Goal: Task Accomplishment & Management: Complete application form

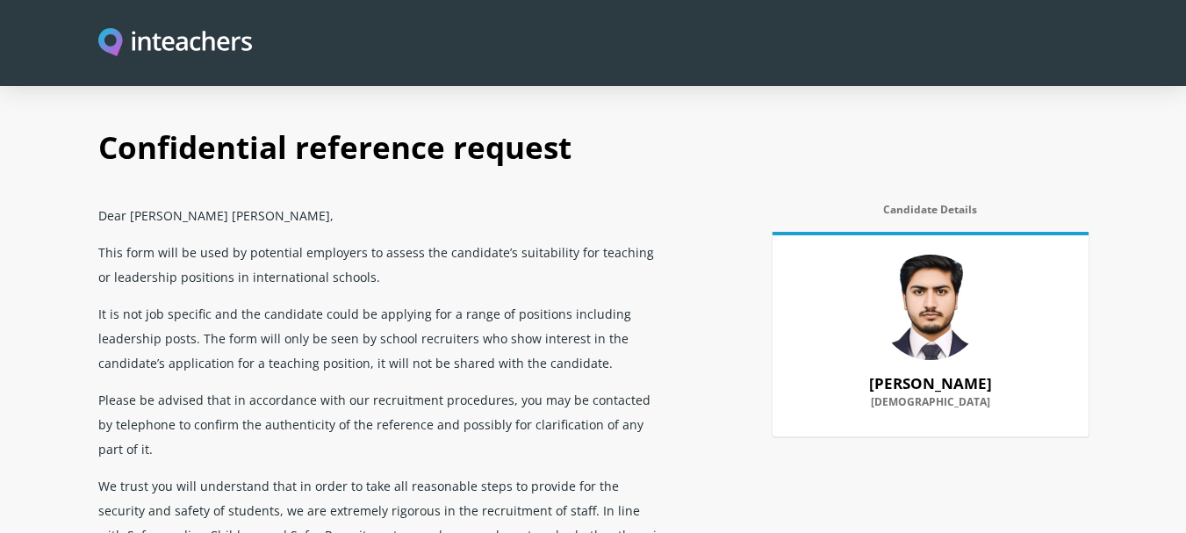
select select "2024"
select select "2025"
select select "Yes"
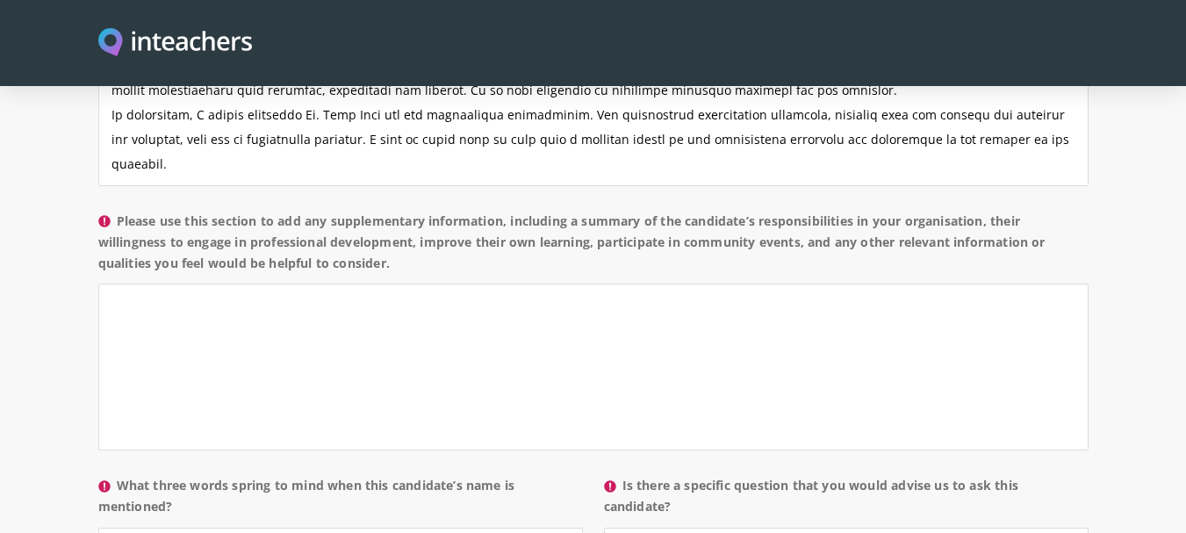
scroll to position [1492, 0]
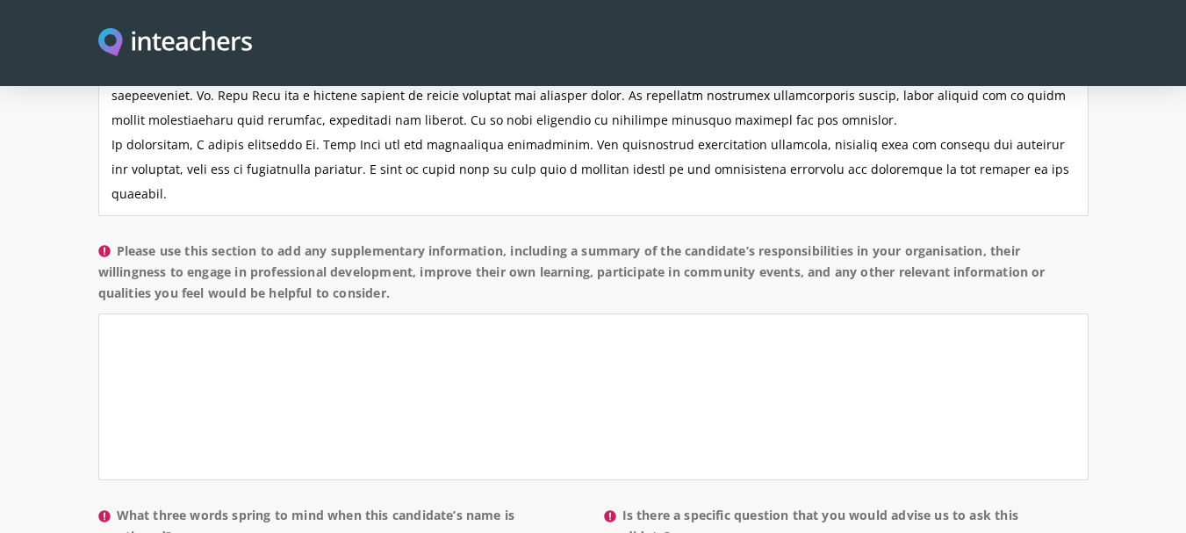
type textarea "Mr. Shan Zaib was not only my colleague but also one of my intelligent students…"
click at [206, 313] on textarea "Please use this section to add any supplementary information, including a summa…" at bounding box center [593, 396] width 990 height 167
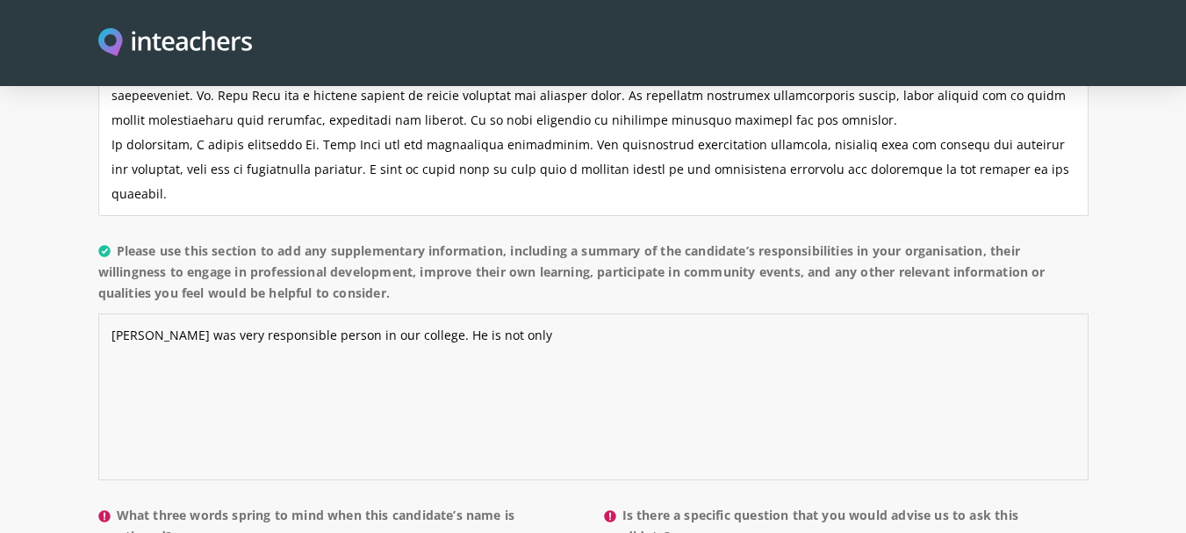
click at [472, 313] on textarea "Mr. Shan Zaib was very responsible person in our college. He is not only" at bounding box center [593, 396] width 990 height 167
drag, startPoint x: 566, startPoint y: 290, endPoint x: 539, endPoint y: 292, distance: 27.3
click at [539, 313] on textarea "Mr. Shan Zaib was very responsible person in our college. He was not only good …" at bounding box center [593, 396] width 990 height 167
click at [659, 313] on textarea "Mr. Shan Zaib was very responsible person in our college. He was not only best …" at bounding box center [593, 396] width 990 height 167
drag, startPoint x: 120, startPoint y: 198, endPoint x: 399, endPoint y: 259, distance: 285.0
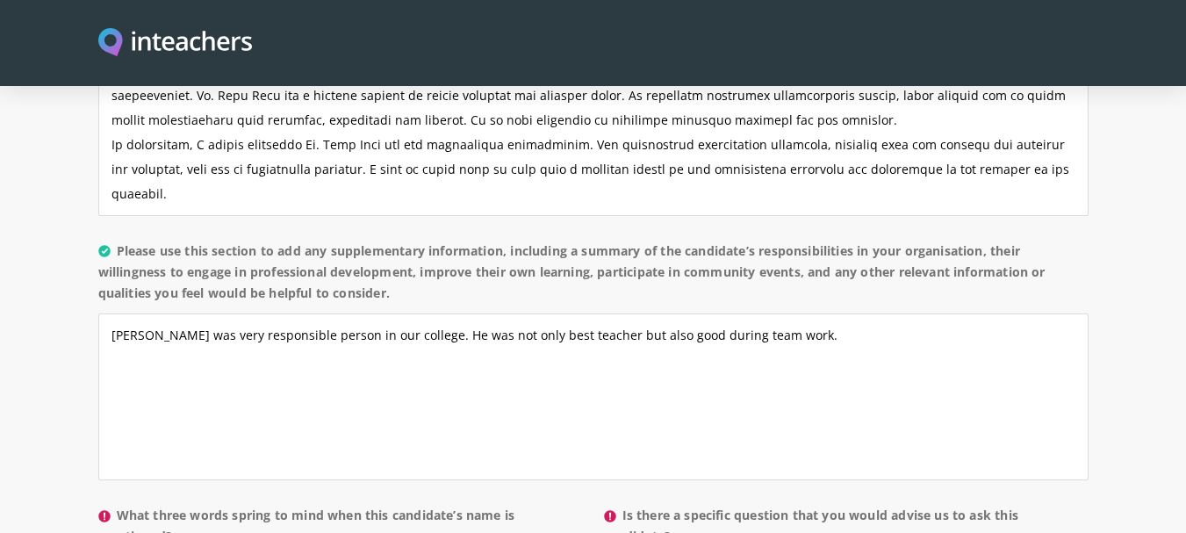
click at [399, 259] on label "Please use this section to add any supplementary information, including a summa…" at bounding box center [593, 278] width 990 height 74
copy label "Please use this section to add any supplementary information, including a summa…"
click at [824, 313] on textarea "Mr. Shan Zaib was very responsible person in our college. He was not only best …" at bounding box center [593, 396] width 990 height 167
paste textarea "He has participated in various training programs, workshops, and conferences, d…"
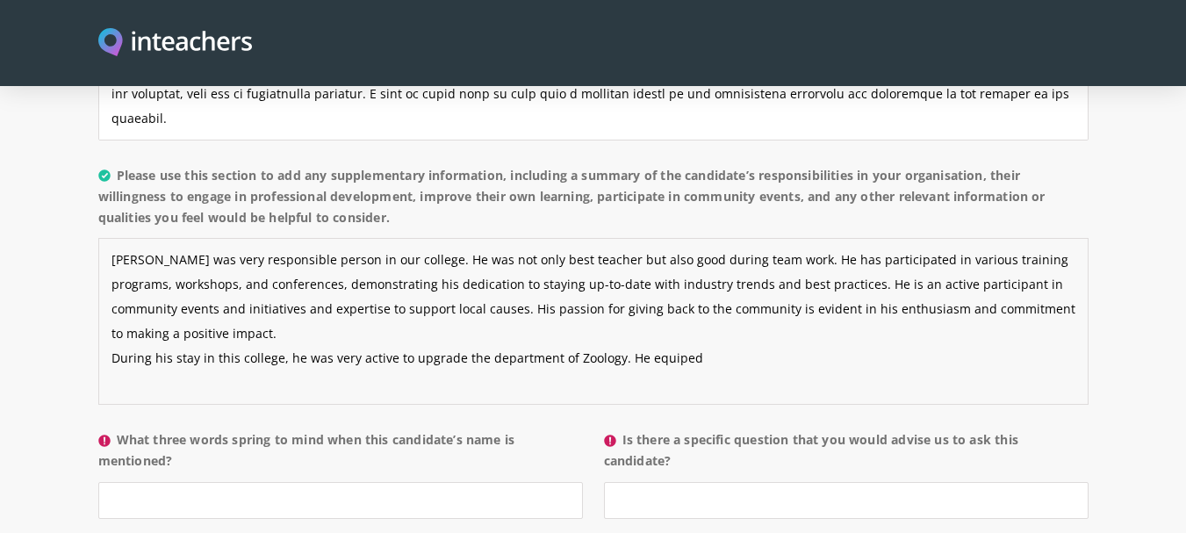
scroll to position [1590, 0]
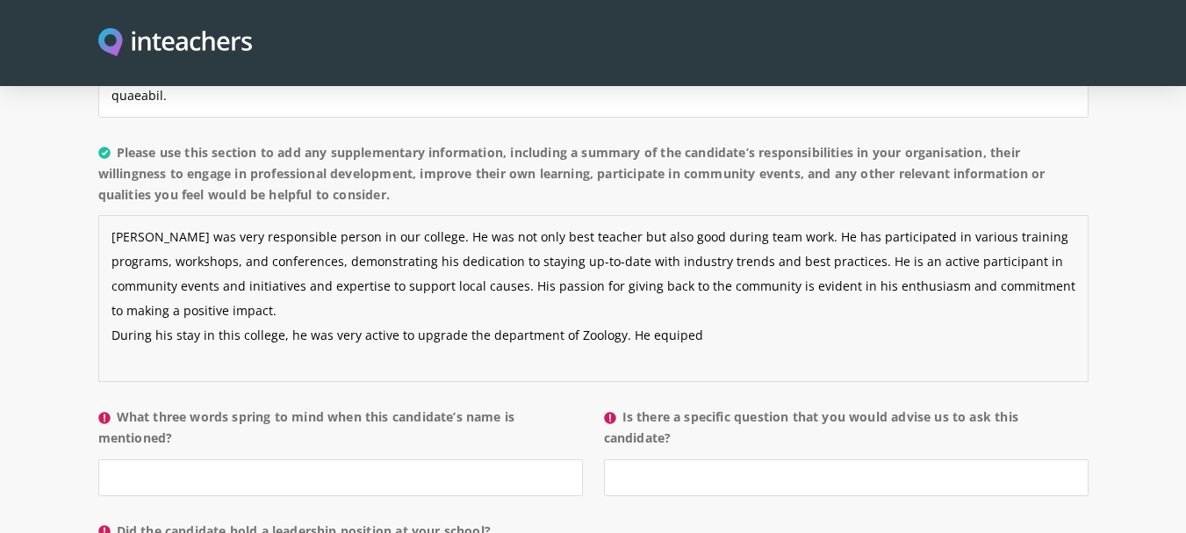
click at [666, 285] on textarea "Mr. Shan Zaib was very responsible person in our college. He was not only best …" at bounding box center [593, 298] width 990 height 167
click at [741, 288] on textarea "Mr. Shan Zaib was very responsible person in our college. He was not only best …" at bounding box center [593, 298] width 990 height 167
drag, startPoint x: 741, startPoint y: 288, endPoint x: 722, endPoint y: 280, distance: 20.9
click at [722, 280] on textarea "Mr. Shan Zaib was very responsible person in our college. He was not only best …" at bounding box center [593, 298] width 990 height 167
click at [737, 281] on textarea "Mr. Shan Zaib was very responsible person in our college. He was not only best …" at bounding box center [593, 298] width 990 height 167
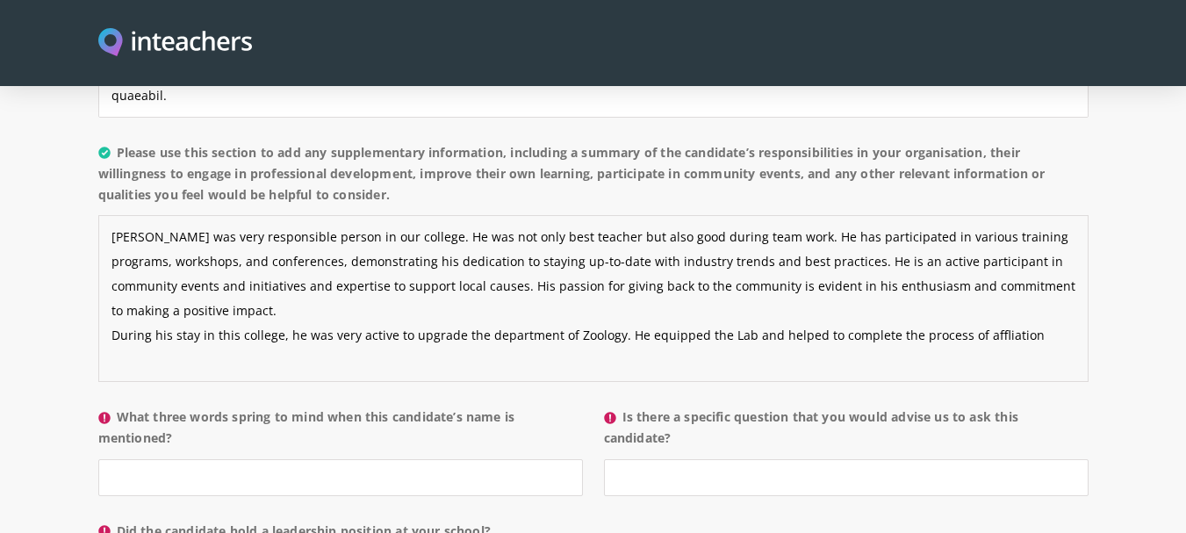
click at [993, 286] on textarea "Mr. Shan Zaib was very responsible person in our college. He was not only best …" at bounding box center [593, 298] width 990 height 167
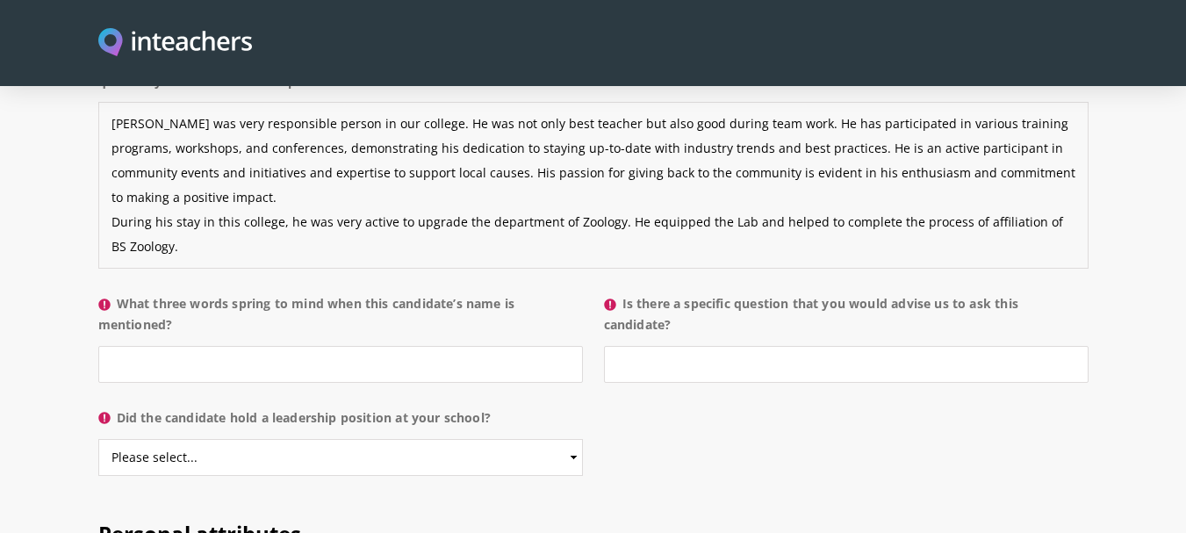
scroll to position [1711, 0]
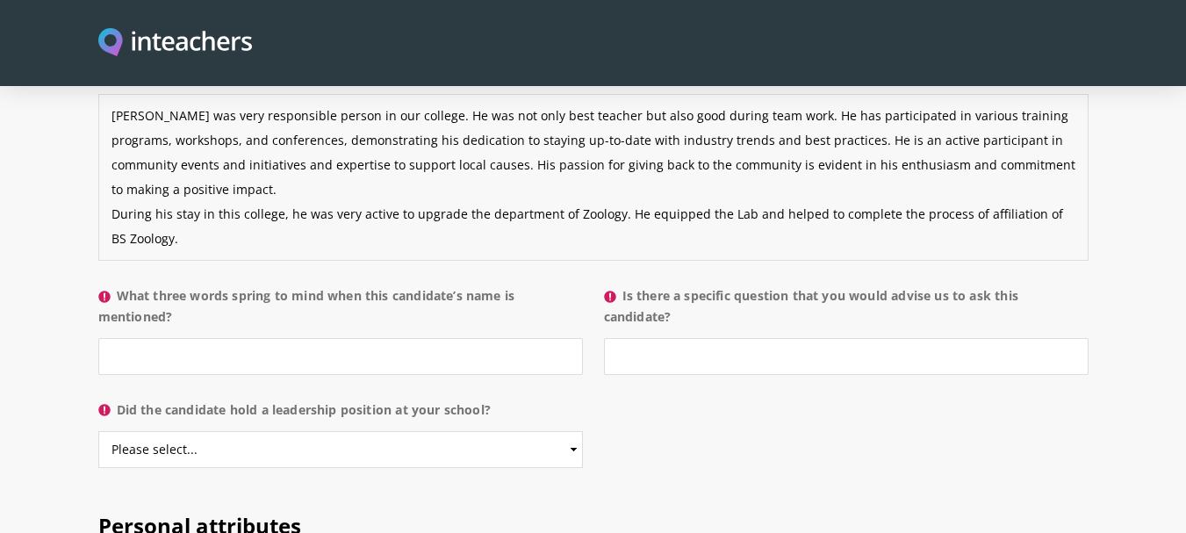
type textarea "Mr. Shan Zaib was very responsible person in our college. He was not only best …"
click at [226, 338] on input "What three words spring to mind when this candidate’s name is mentioned?" at bounding box center [340, 356] width 485 height 37
drag, startPoint x: 186, startPoint y: 311, endPoint x: 154, endPoint y: 307, distance: 32.7
click at [154, 338] on input "Active, Disc" at bounding box center [340, 356] width 485 height 37
paste input "discipline"
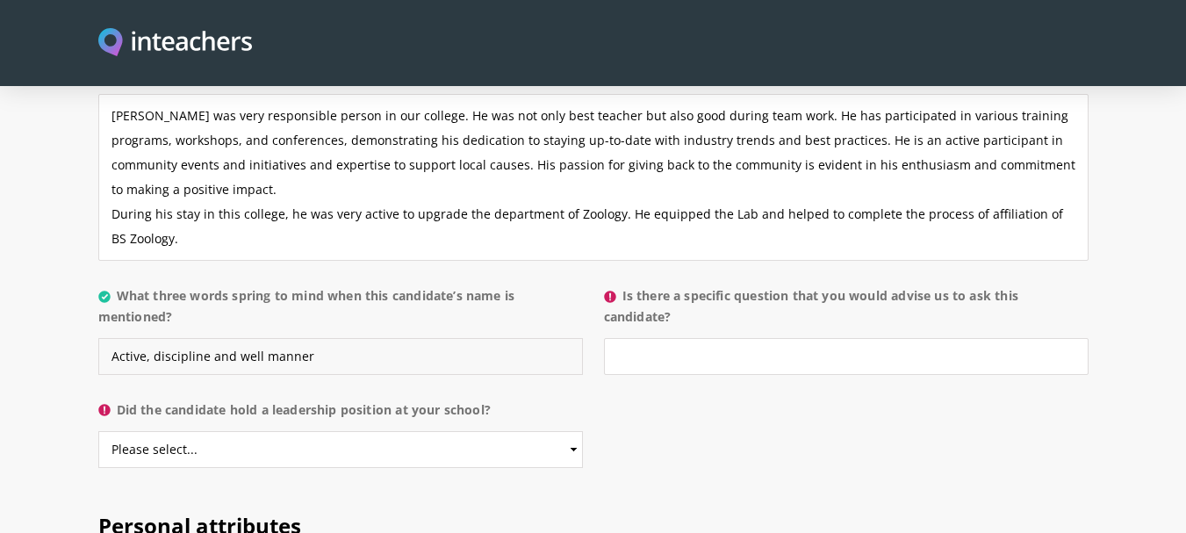
drag, startPoint x: 260, startPoint y: 305, endPoint x: 236, endPoint y: 304, distance: 23.7
click at [236, 338] on input "Active, discipline and well manner" at bounding box center [340, 356] width 485 height 37
paste input "well organized"
type input "Active, discipline and well organized"
click at [662, 338] on input "Is there a specific question that you would advise us to ask this candidate?" at bounding box center [846, 356] width 485 height 37
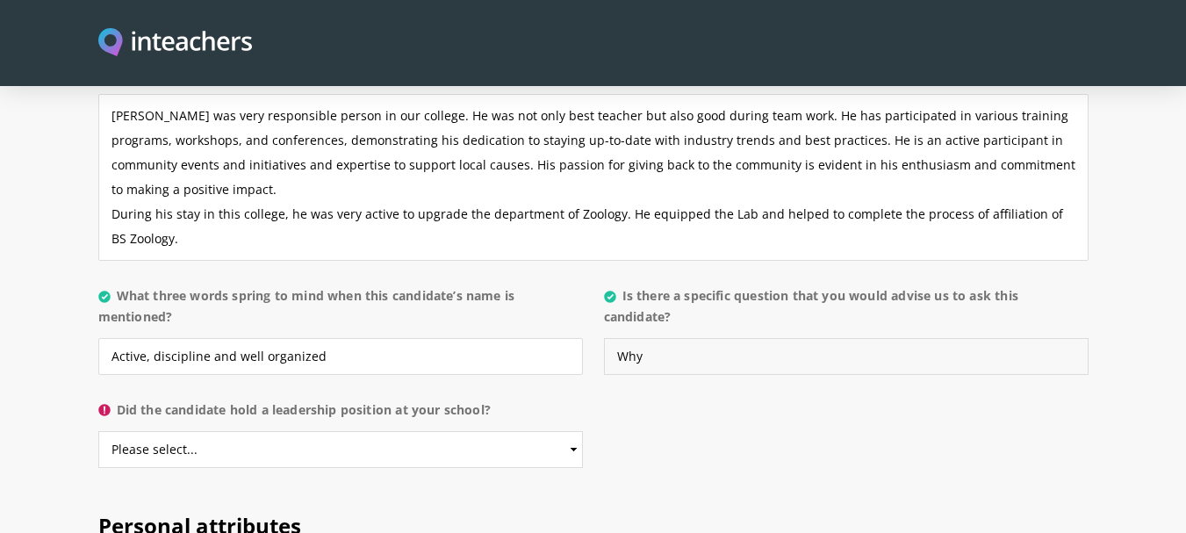
drag, startPoint x: 658, startPoint y: 305, endPoint x: 558, endPoint y: 303, distance: 100.1
click at [558, 278] on div "What three words spring to mind when this candidate’s name is mentioned? Active…" at bounding box center [593, 278] width 990 height 0
paste input "why he is not continued his studies"
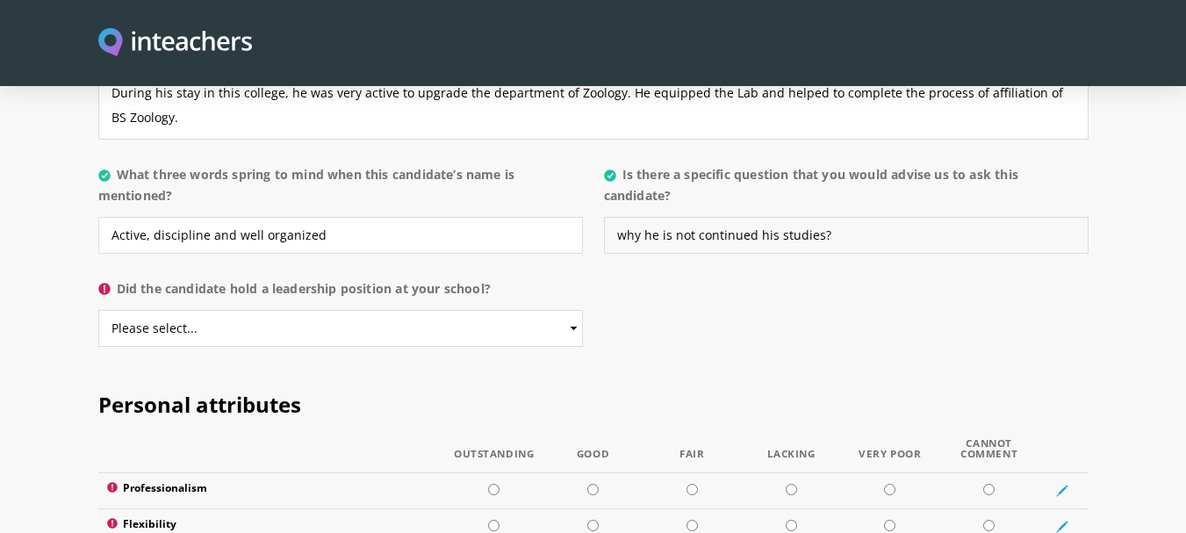
scroll to position [1825, 0]
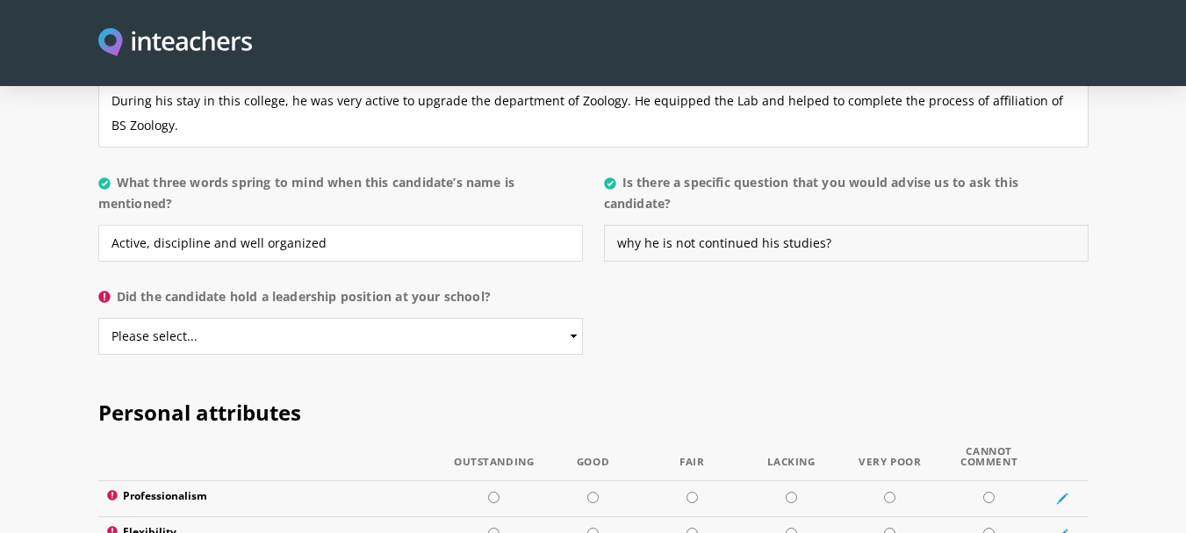
type input "why he is not continued his studies?"
click at [574, 318] on select "Please select... Yes No" at bounding box center [340, 336] width 485 height 37
click at [98, 318] on select "Please select... Yes No" at bounding box center [340, 336] width 485 height 37
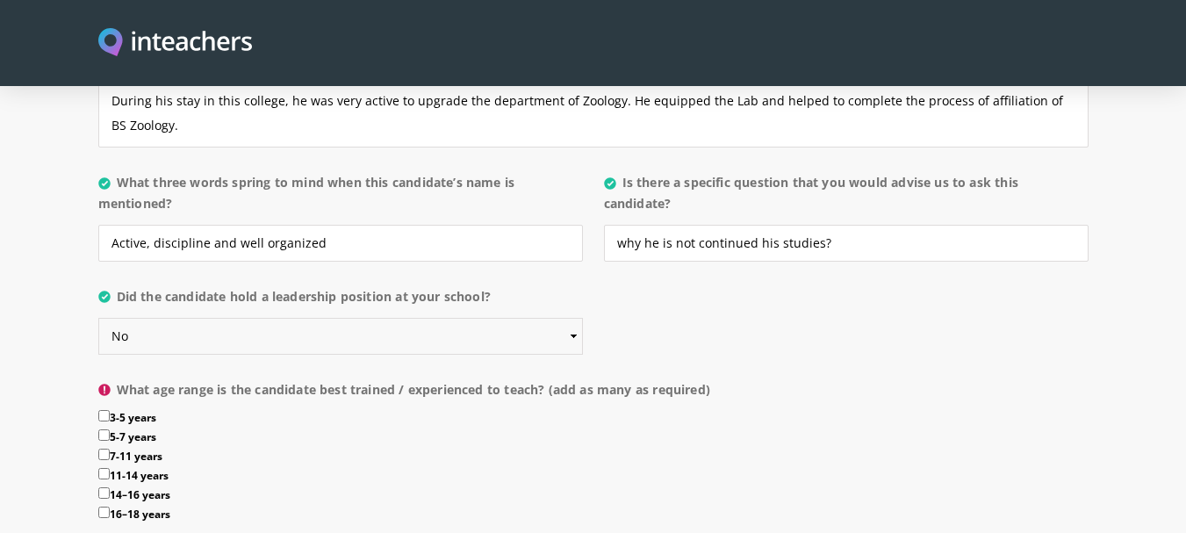
click at [573, 318] on select "Please select... Yes No" at bounding box center [340, 336] width 485 height 37
click at [98, 318] on select "Please select... Yes No" at bounding box center [340, 336] width 485 height 37
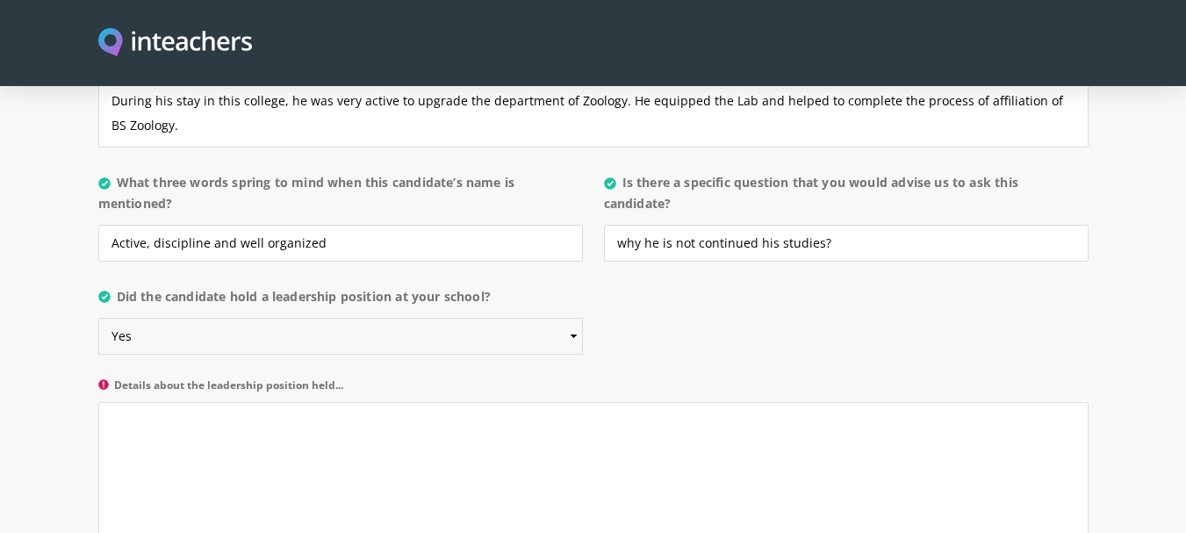
click at [573, 318] on select "Please select... Yes No" at bounding box center [340, 336] width 485 height 37
select select "No"
click at [98, 318] on select "Please select... Yes No" at bounding box center [340, 336] width 485 height 37
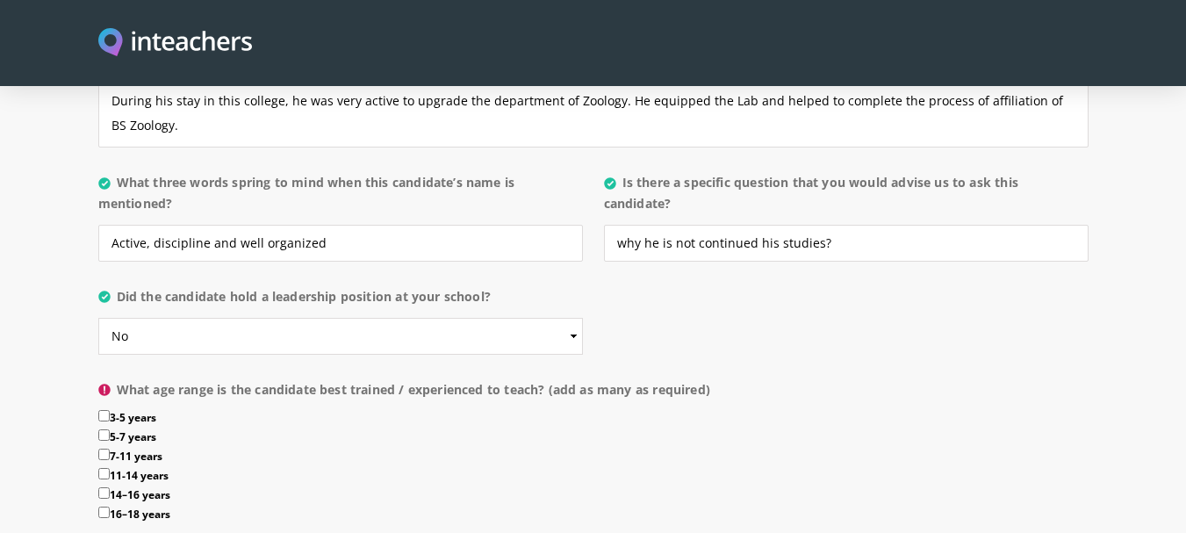
click at [106, 468] on input "11-14 years" at bounding box center [103, 473] width 11 height 11
checkbox input "true"
click at [106, 487] on input "14–16 years" at bounding box center [103, 492] width 11 height 11
checkbox input "true"
click at [106, 507] on input "16–18 years" at bounding box center [103, 512] width 11 height 11
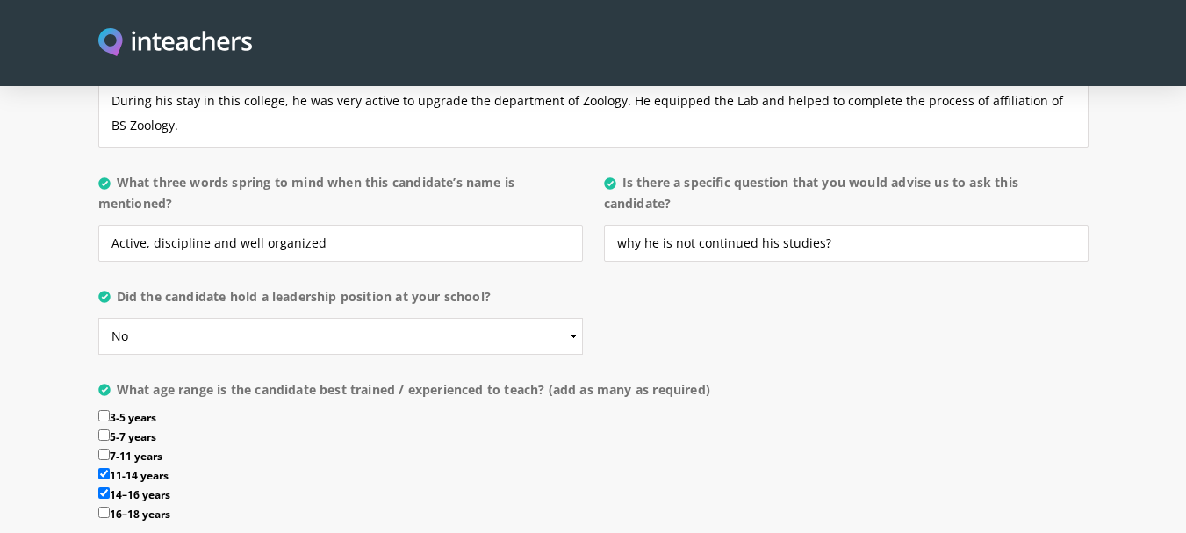
checkbox input "true"
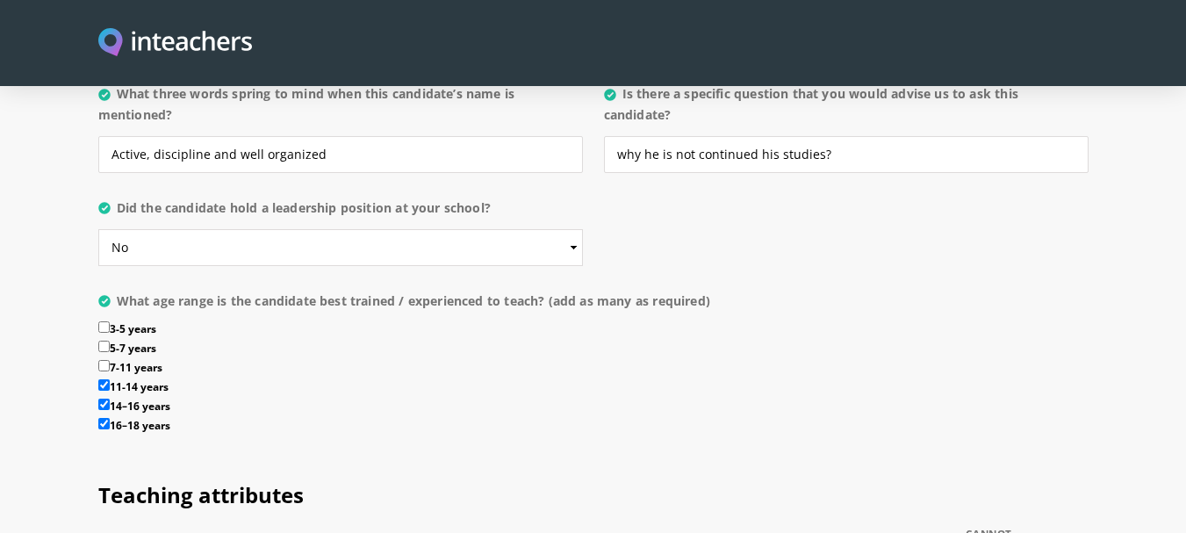
scroll to position [1922, 0]
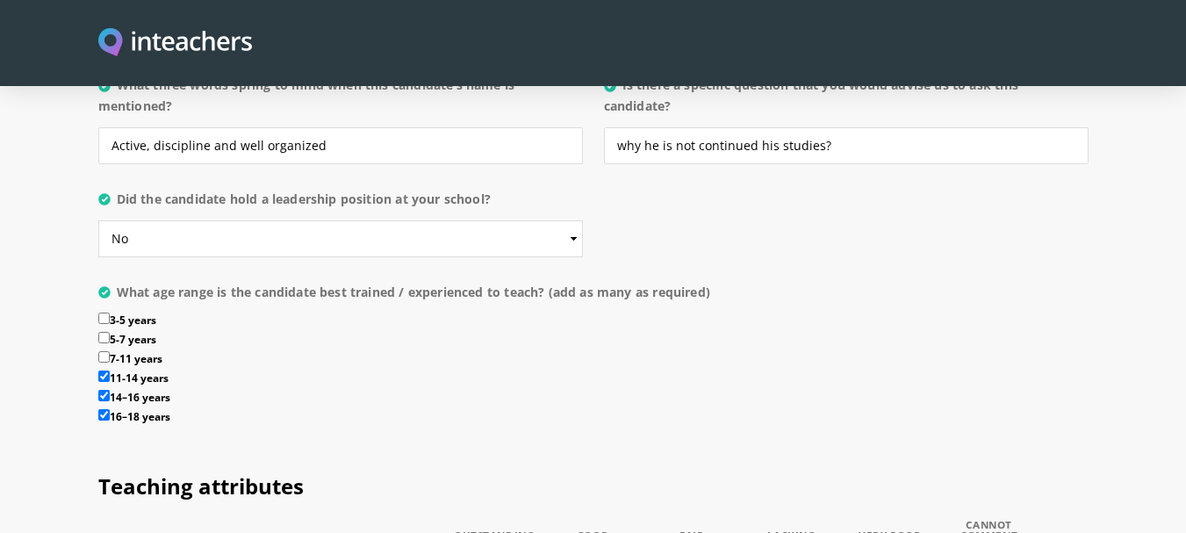
click at [105, 351] on input "7-11 years" at bounding box center [103, 356] width 11 height 11
checkbox input "true"
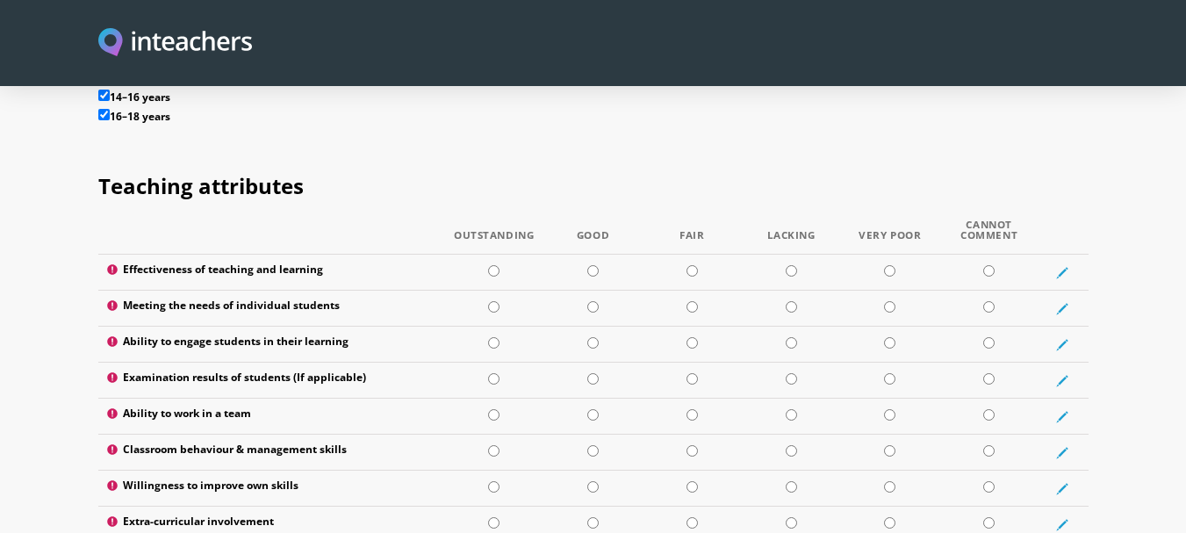
scroll to position [2231, 0]
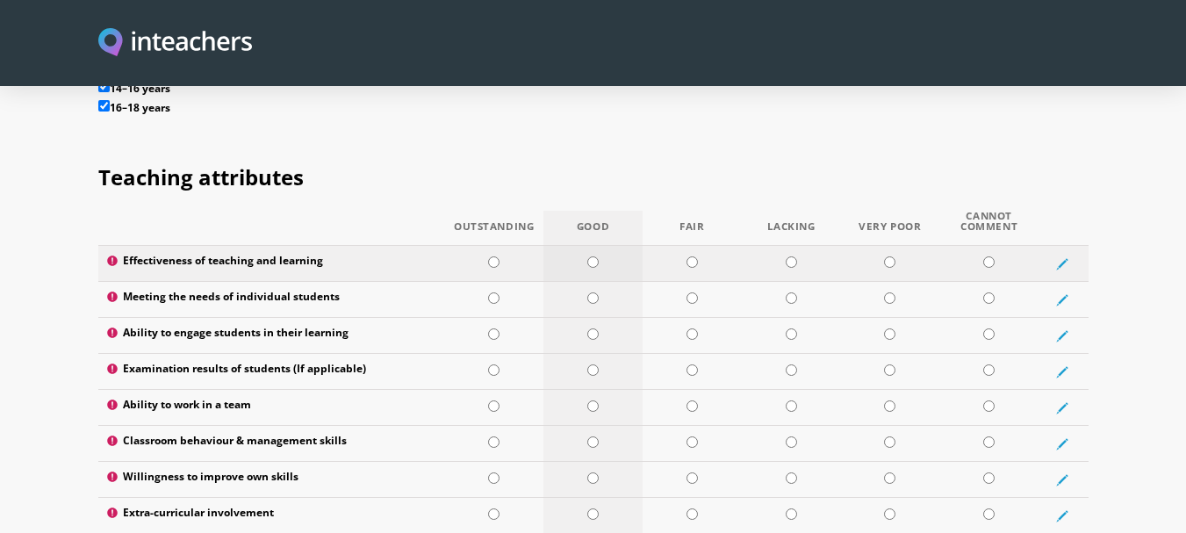
click at [587, 256] on input "radio" at bounding box center [592, 261] width 11 height 11
radio input "true"
click at [493, 256] on input "radio" at bounding box center [493, 261] width 11 height 11
radio input "true"
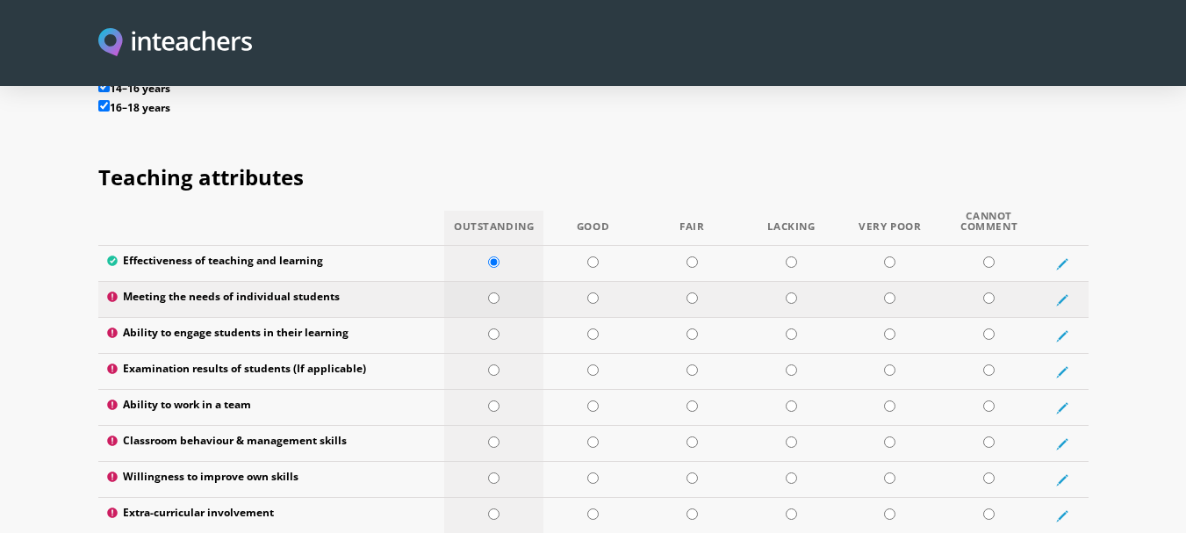
click at [493, 292] on input "radio" at bounding box center [493, 297] width 11 height 11
radio input "true"
click at [491, 328] on input "radio" at bounding box center [493, 333] width 11 height 11
radio input "true"
click at [498, 364] on input "radio" at bounding box center [493, 369] width 11 height 11
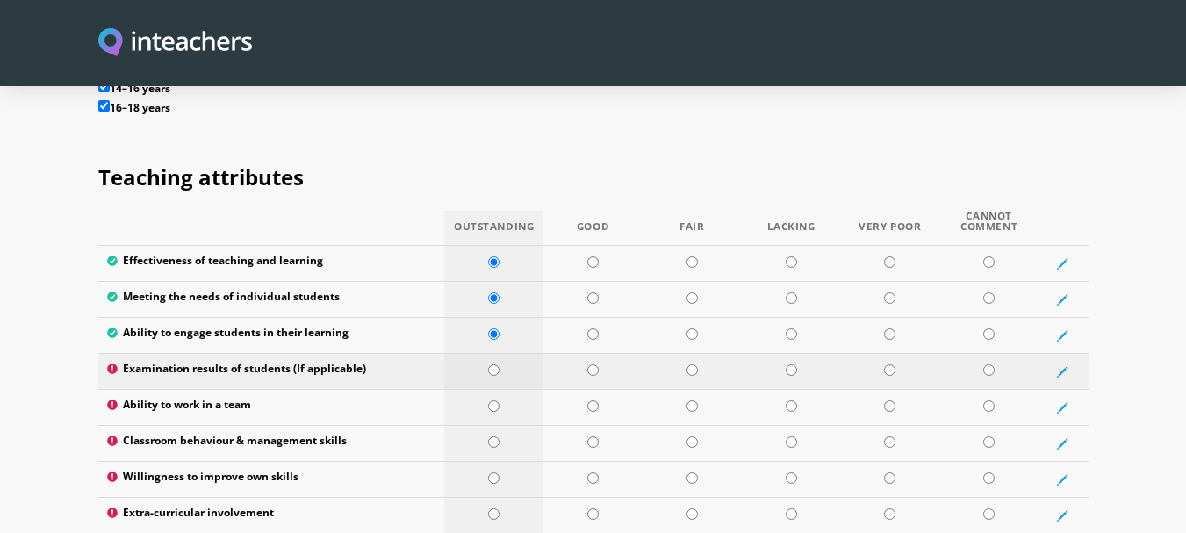
radio input "true"
click at [589, 364] on input "radio" at bounding box center [592, 369] width 11 height 11
radio input "true"
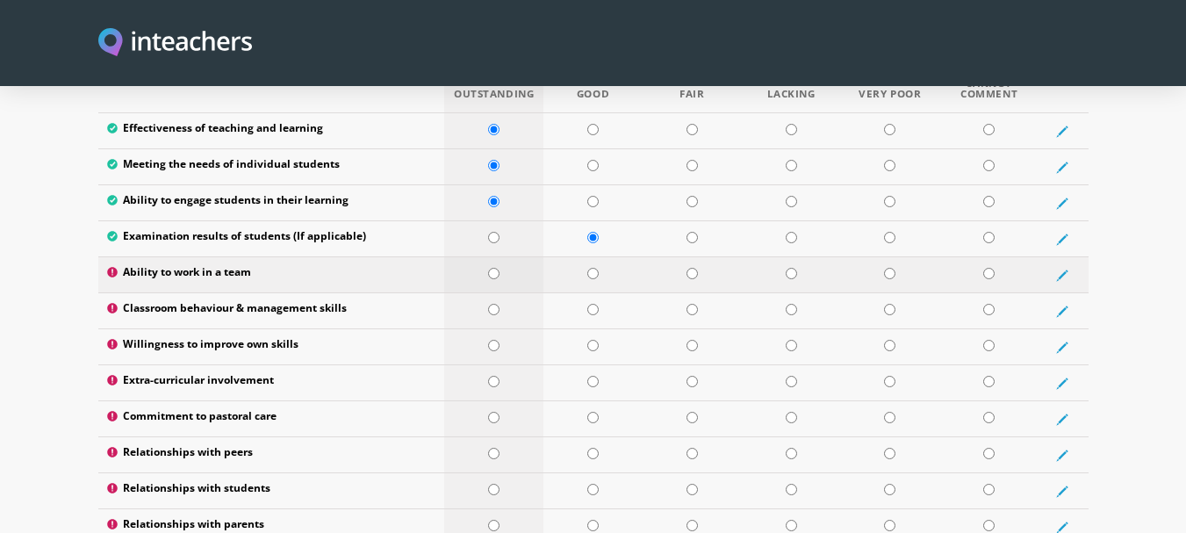
click at [491, 268] on input "radio" at bounding box center [493, 273] width 11 height 11
radio input "true"
click at [495, 304] on input "radio" at bounding box center [493, 309] width 11 height 11
radio input "true"
click at [491, 340] on input "radio" at bounding box center [493, 345] width 11 height 11
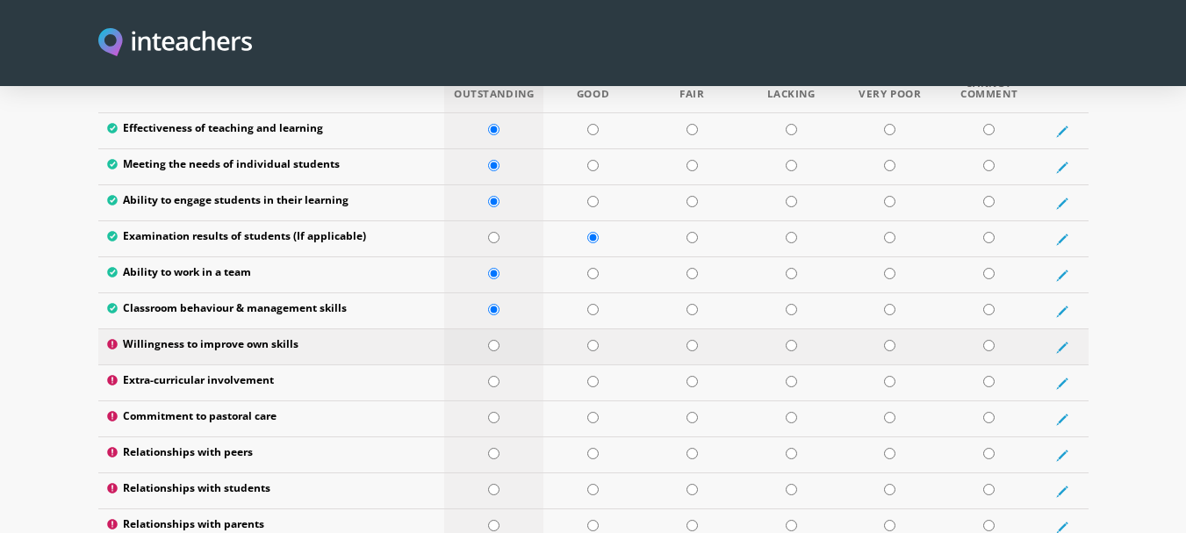
radio input "true"
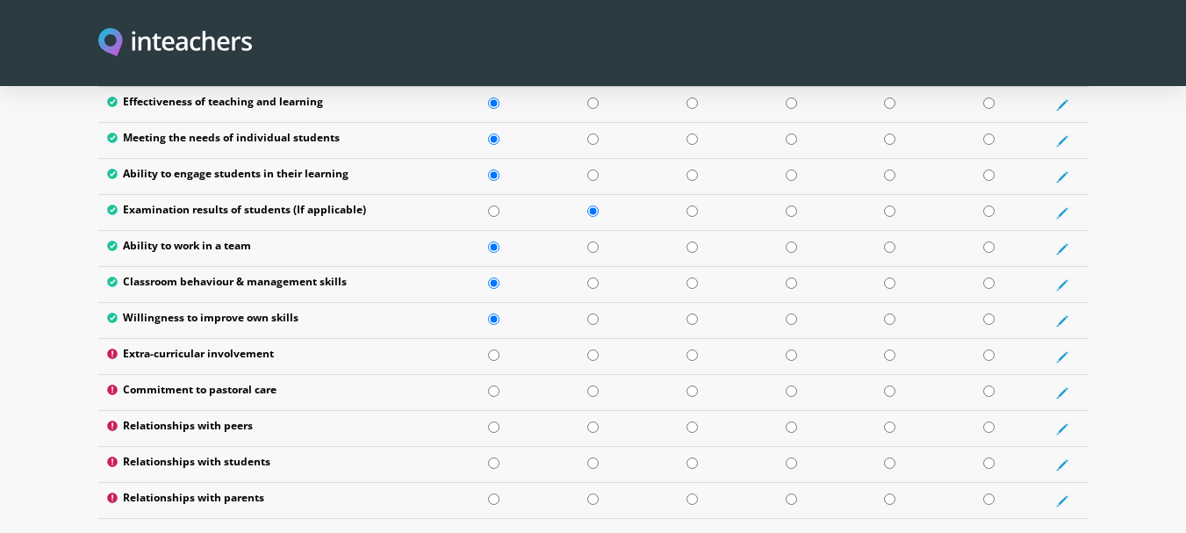
scroll to position [2408, 0]
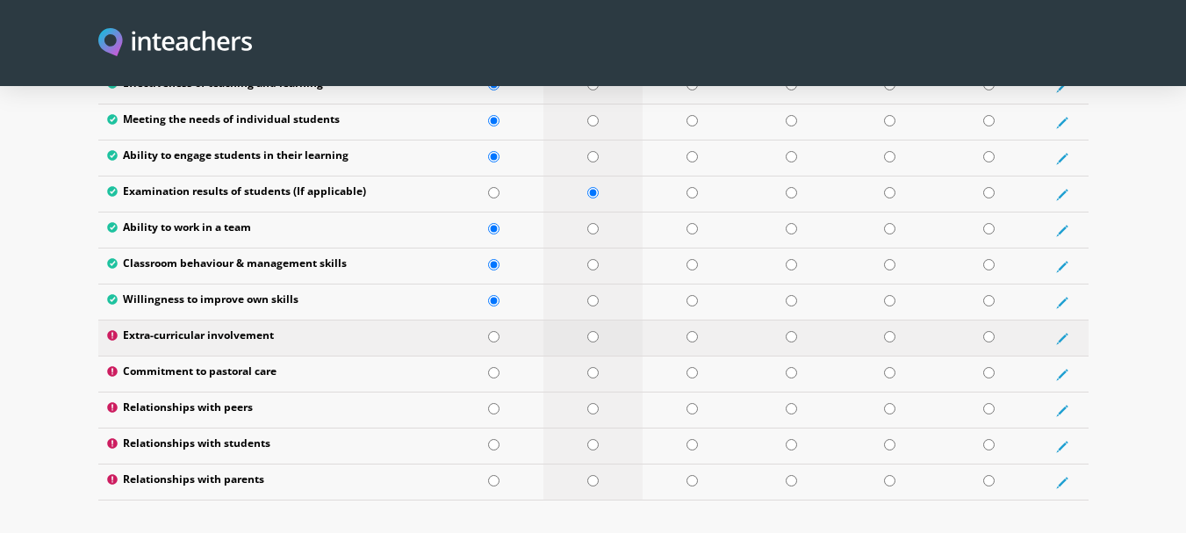
click at [596, 331] on input "radio" at bounding box center [592, 336] width 11 height 11
radio input "true"
click at [591, 367] on input "radio" at bounding box center [592, 372] width 11 height 11
radio input "true"
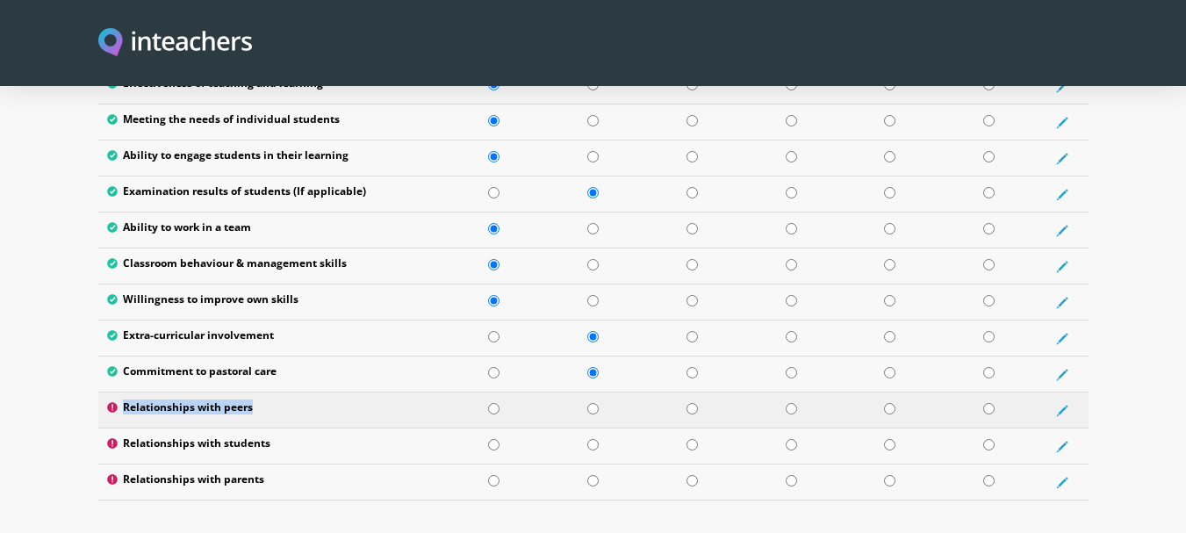
drag, startPoint x: 123, startPoint y: 355, endPoint x: 256, endPoint y: 368, distance: 134.1
click at [256, 401] on label "Relationships with peers" at bounding box center [271, 410] width 329 height 18
copy label "Relationships with peers"
click at [588, 403] on input "radio" at bounding box center [592, 408] width 11 height 11
radio input "true"
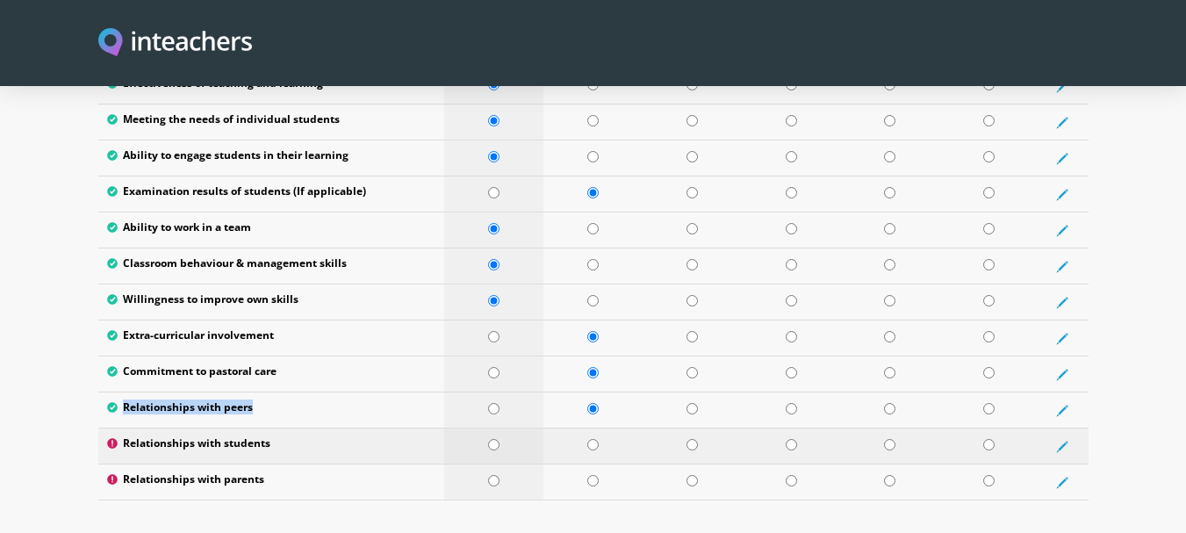
click at [491, 439] on input "radio" at bounding box center [493, 444] width 11 height 11
radio input "true"
click at [493, 475] on input "radio" at bounding box center [493, 480] width 11 height 11
radio input "true"
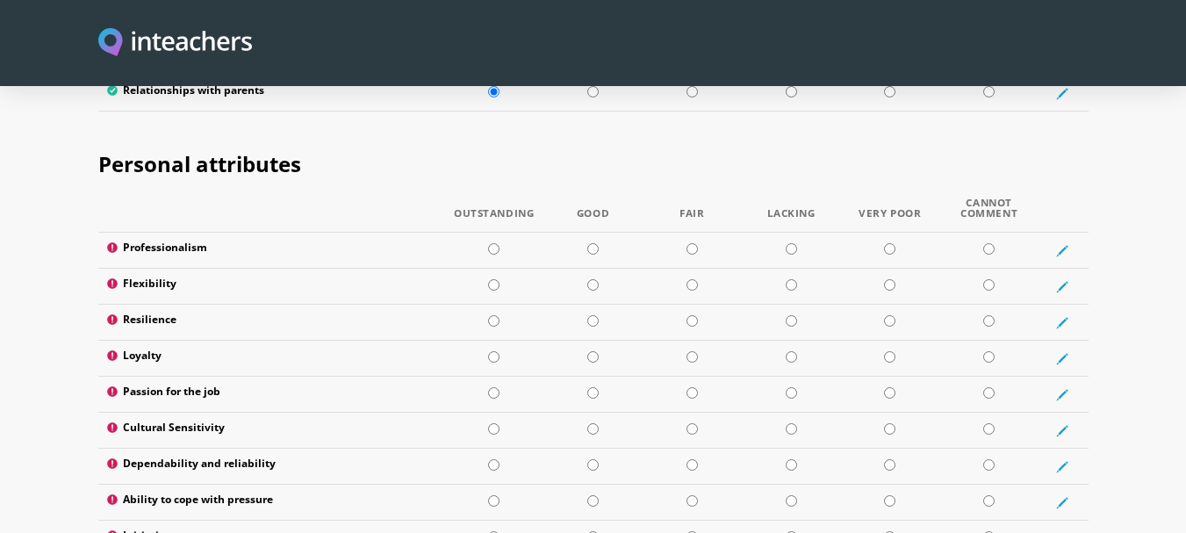
scroll to position [2806, 0]
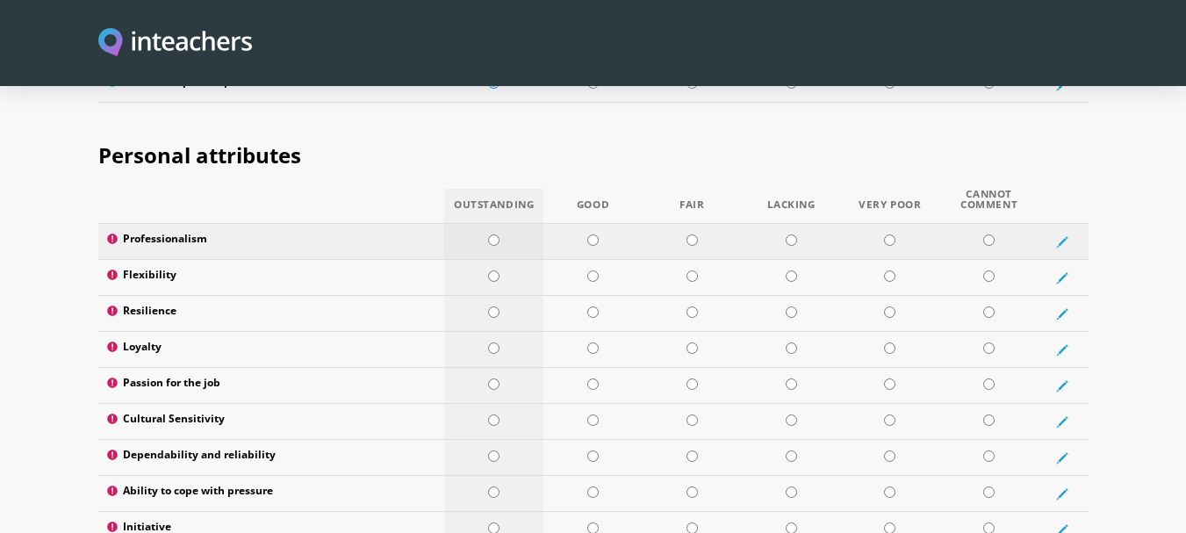
click at [494, 234] on input "radio" at bounding box center [493, 239] width 11 height 11
radio input "true"
click at [592, 270] on input "radio" at bounding box center [592, 275] width 11 height 11
radio input "true"
drag, startPoint x: 124, startPoint y: 261, endPoint x: 178, endPoint y: 266, distance: 54.7
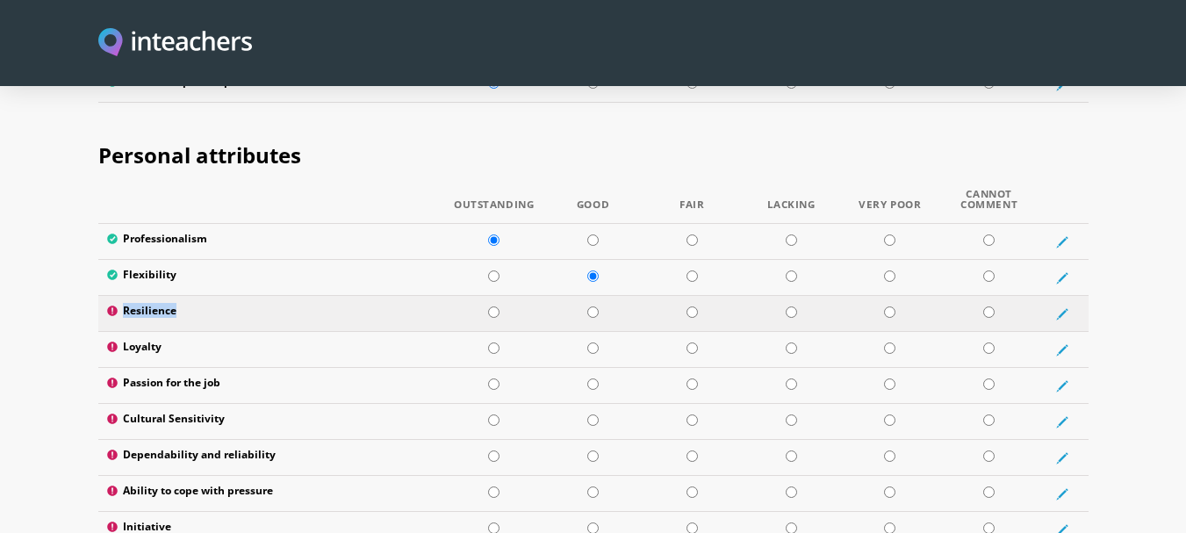
click at [178, 305] on label "Resilience" at bounding box center [271, 314] width 329 height 18
copy label "Resilience"
click at [594, 306] on input "radio" at bounding box center [592, 311] width 11 height 11
radio input "true"
click at [491, 342] on input "radio" at bounding box center [493, 347] width 11 height 11
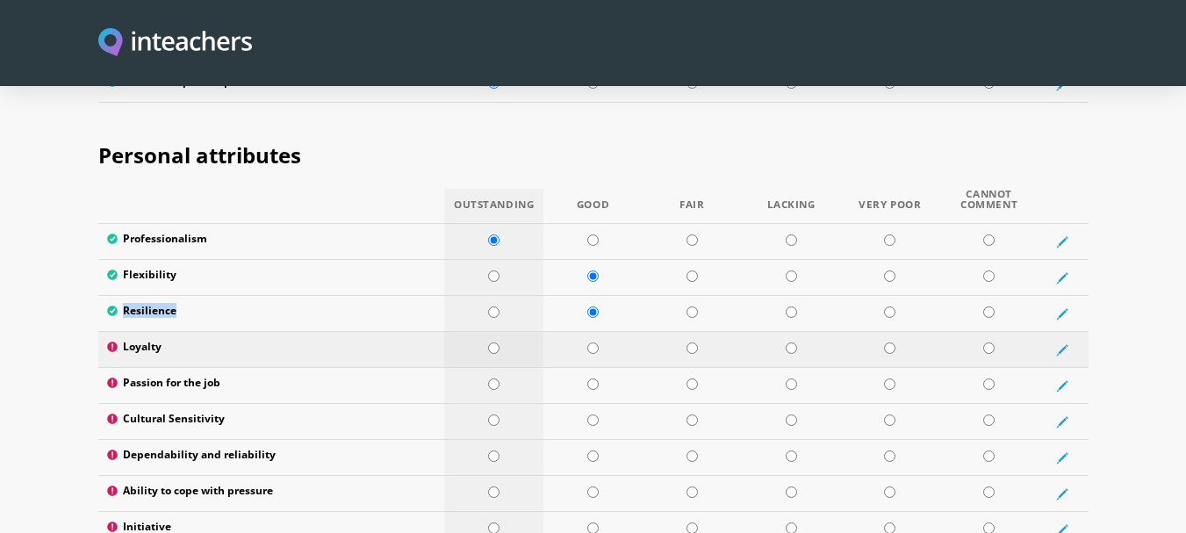
radio input "true"
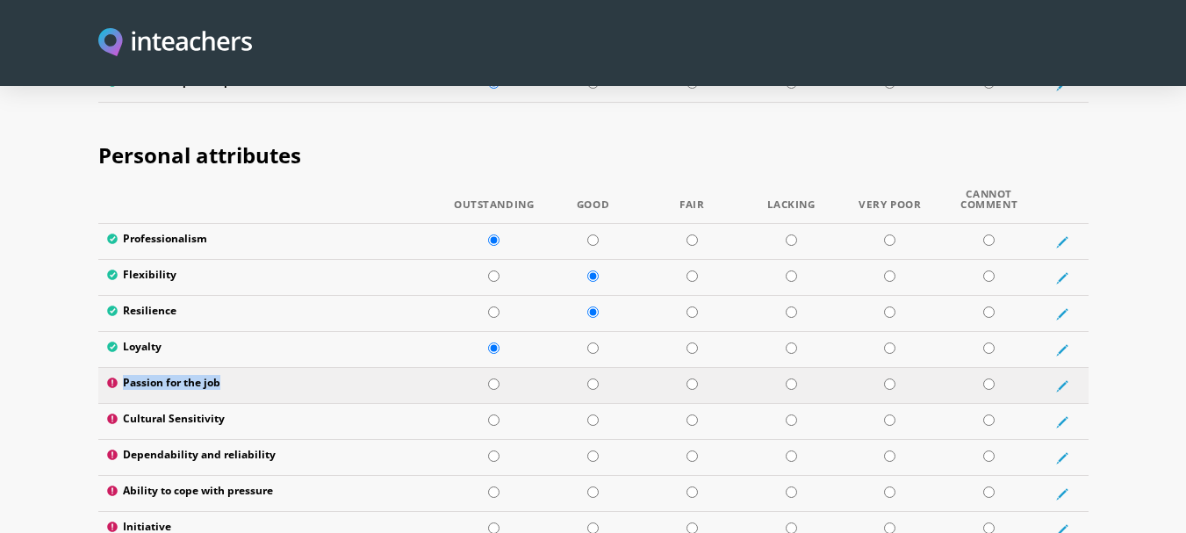
drag, startPoint x: 220, startPoint y: 332, endPoint x: 122, endPoint y: 328, distance: 97.5
click at [122, 377] on label "Passion for the job" at bounding box center [271, 386] width 329 height 18
copy label "Passion for the job"
click at [492, 378] on input "radio" at bounding box center [493, 383] width 11 height 11
radio input "true"
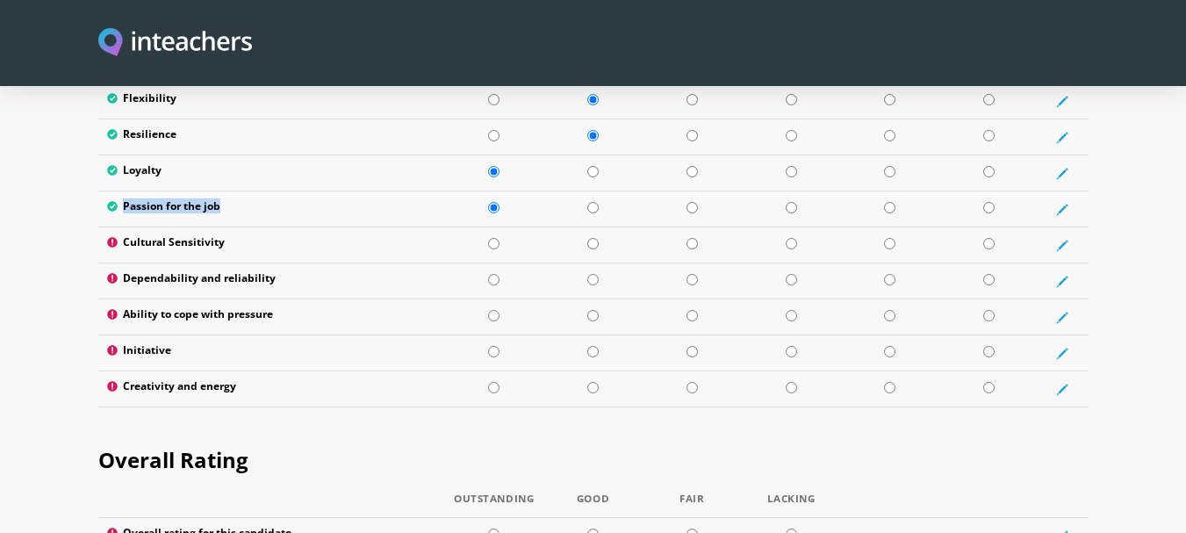
scroll to position [2974, 0]
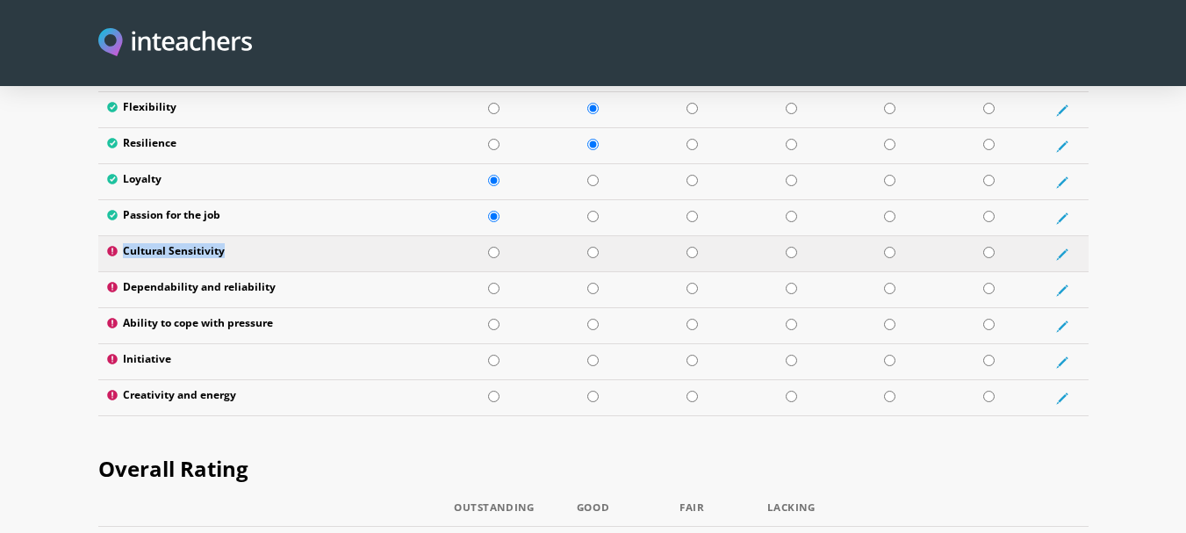
drag, startPoint x: 222, startPoint y: 204, endPoint x: 126, endPoint y: 212, distance: 97.0
click at [126, 245] on label "Cultural Sensitivity" at bounding box center [271, 254] width 329 height 18
copy label "Cultural Sensitivity"
click at [591, 283] on input "radio" at bounding box center [592, 288] width 11 height 11
radio input "true"
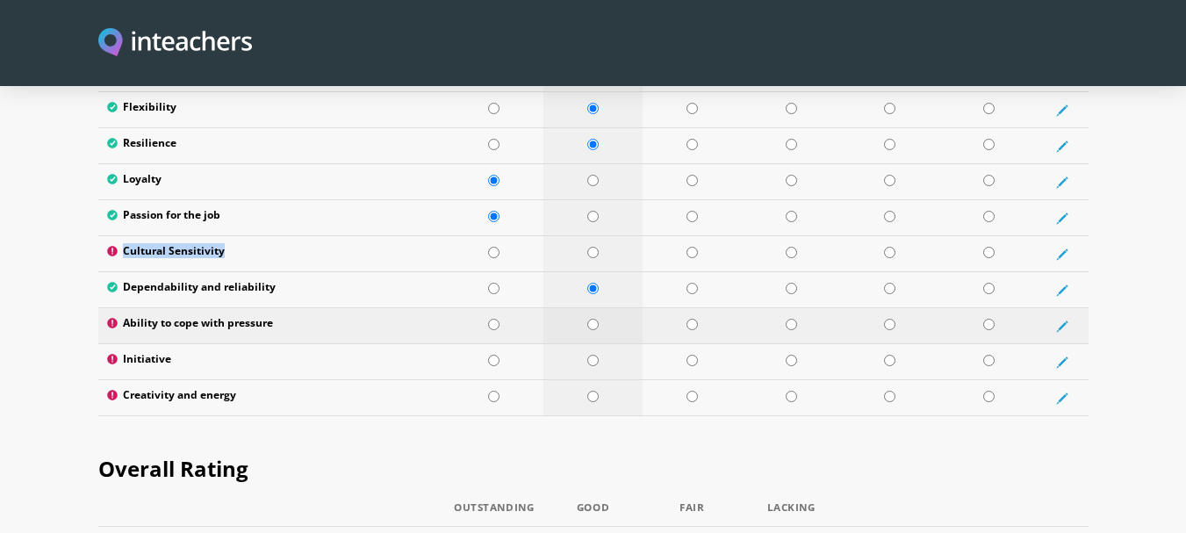
click at [587, 319] on input "radio" at bounding box center [592, 324] width 11 height 11
radio input "true"
click at [494, 355] on input "radio" at bounding box center [493, 360] width 11 height 11
radio input "true"
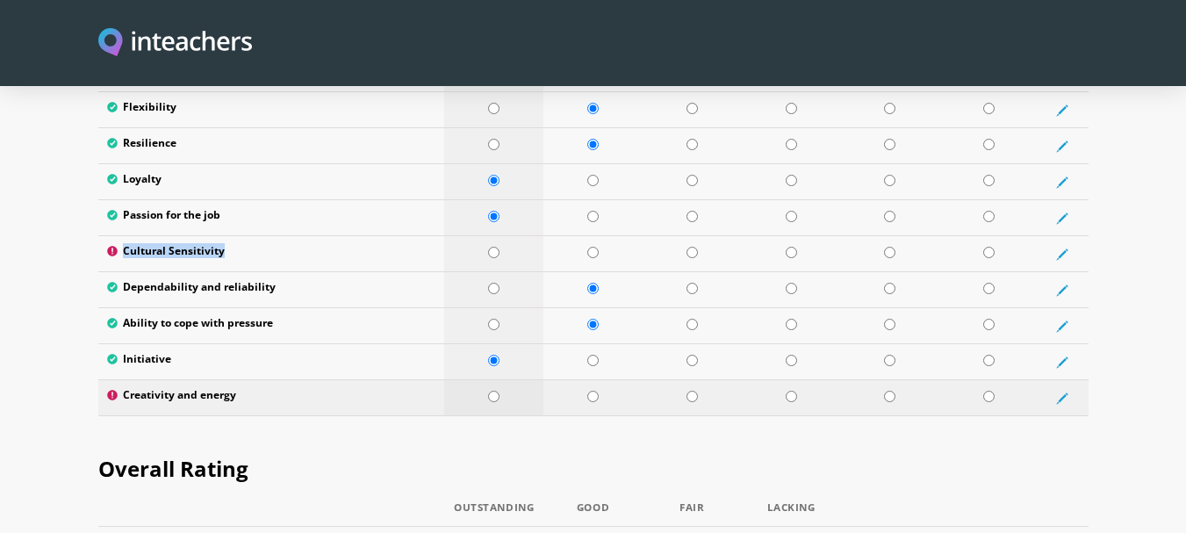
click at [491, 391] on input "radio" at bounding box center [493, 396] width 11 height 11
radio input "true"
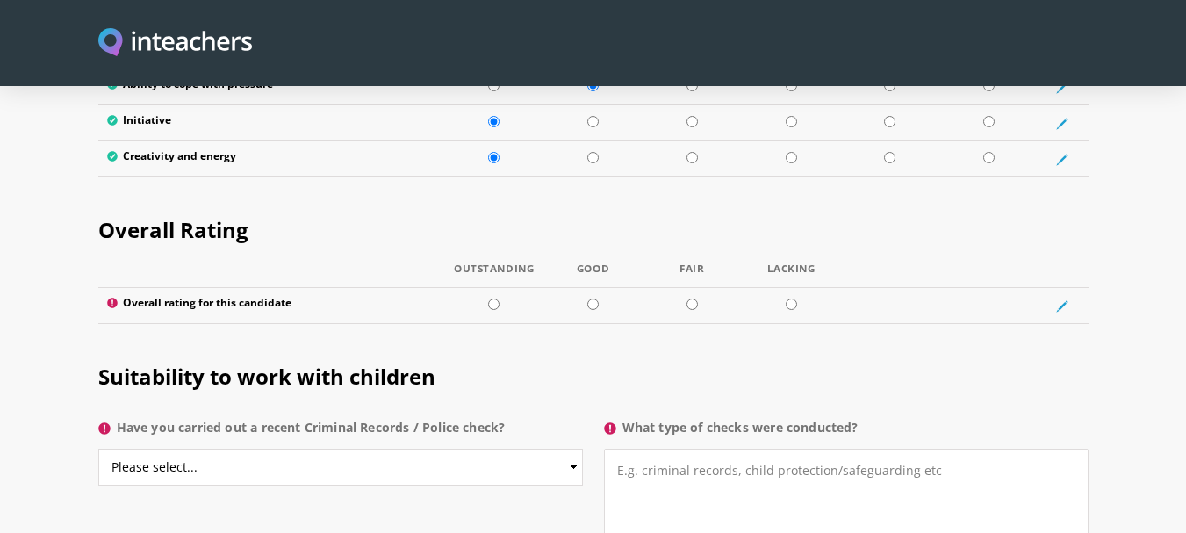
scroll to position [3142, 0]
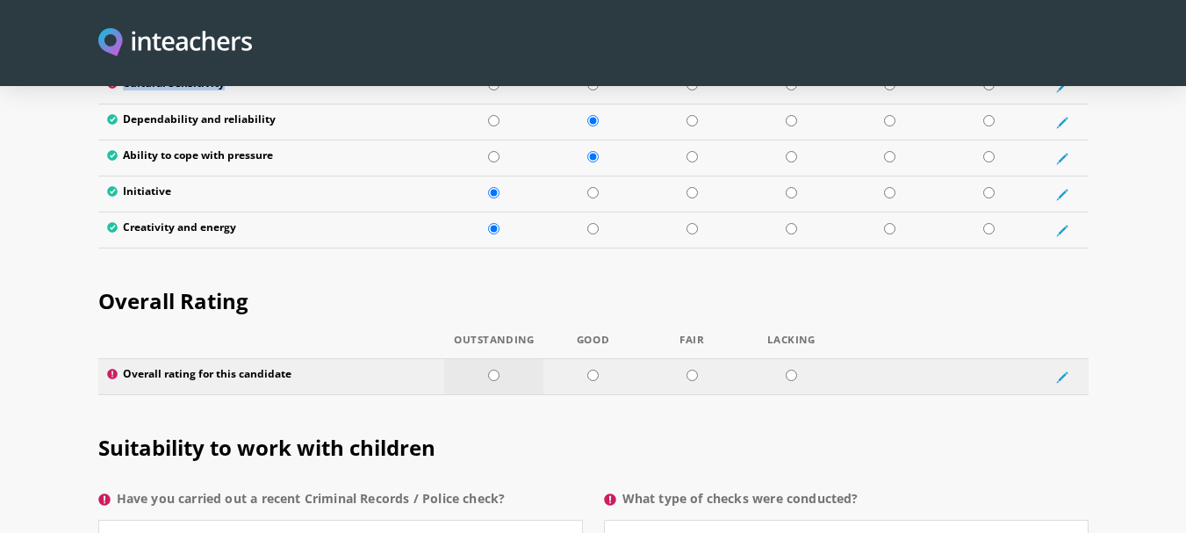
click at [496, 370] on input "radio" at bounding box center [493, 375] width 11 height 11
radio input "true"
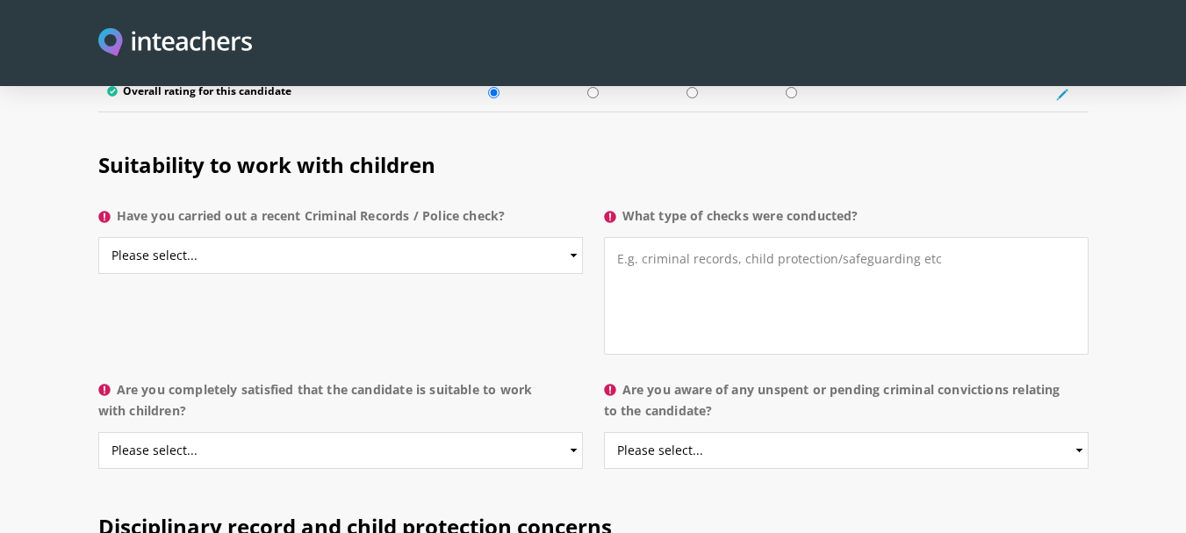
scroll to position [3434, 0]
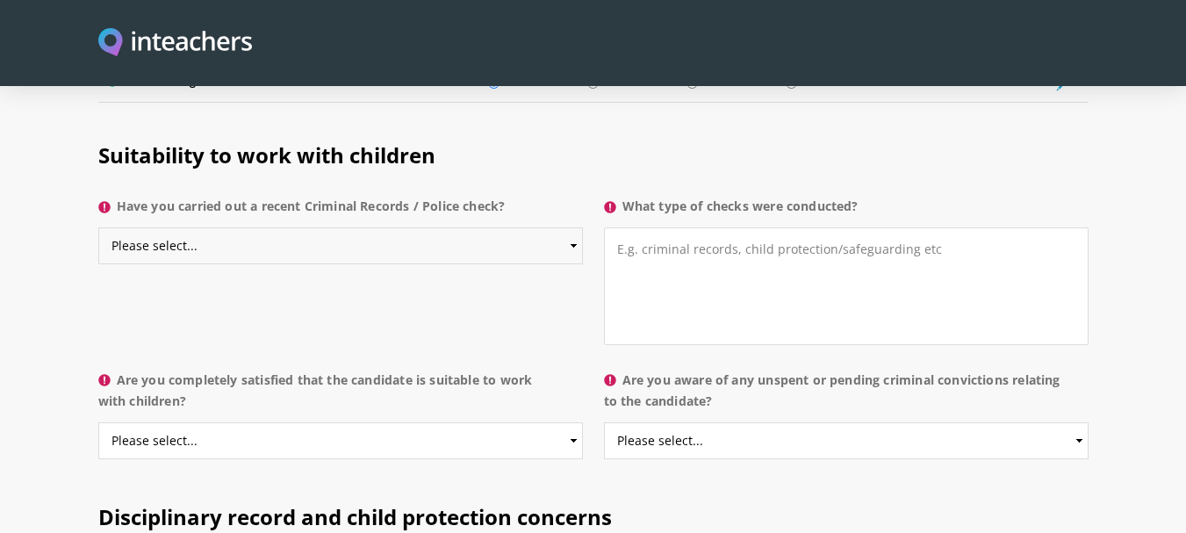
click at [573, 227] on select "Please select... Yes No Do not know" at bounding box center [340, 245] width 485 height 37
click at [98, 227] on select "Please select... Yes No Do not know" at bounding box center [340, 245] width 485 height 37
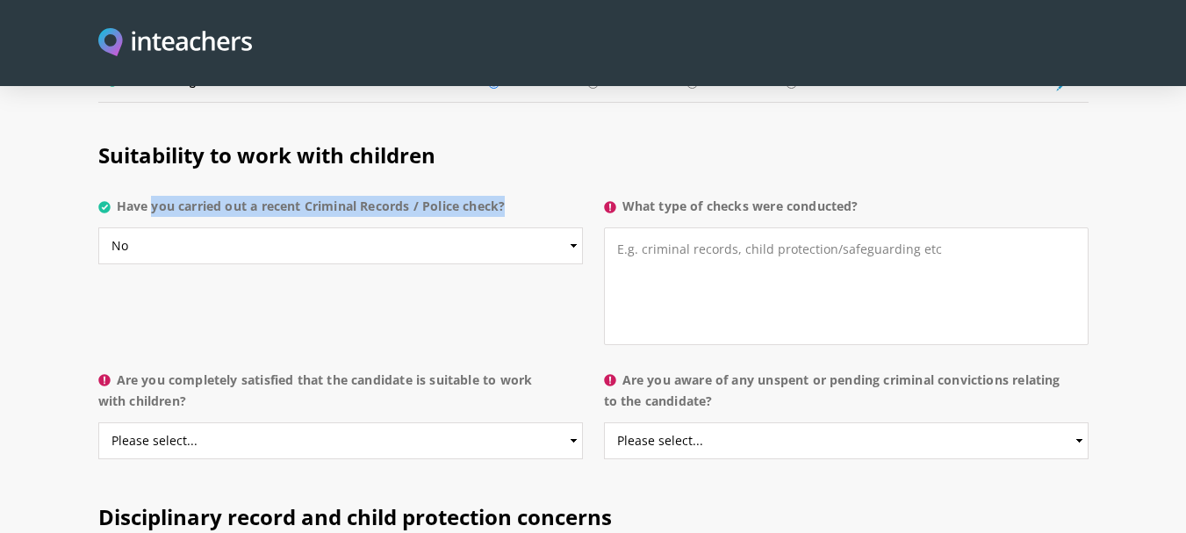
drag, startPoint x: 119, startPoint y: 157, endPoint x: 473, endPoint y: 181, distance: 354.6
click at [473, 189] on p "Have you carried out a recent Criminal Records / Police check? Please select...…" at bounding box center [345, 235] width 495 height 93
copy label "Have you carried out a recent Criminal Records / Police check?"
click at [573, 227] on select "Please select... Yes No Do not know" at bounding box center [340, 245] width 485 height 37
click at [98, 227] on select "Please select... Yes No Do not know" at bounding box center [340, 245] width 485 height 37
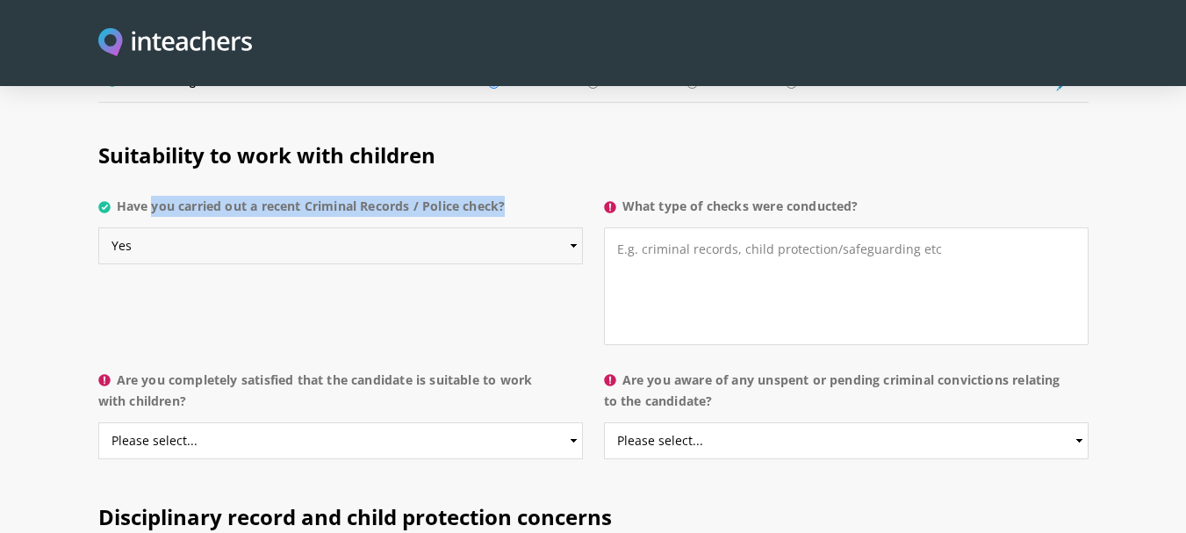
click at [573, 227] on select "Please select... Yes No Do not know" at bounding box center [340, 245] width 485 height 37
click at [98, 227] on select "Please select... Yes No Do not know" at bounding box center [340, 245] width 485 height 37
click at [575, 227] on select "Please select... Yes No Do not know" at bounding box center [340, 245] width 485 height 37
select select "No"
click at [98, 227] on select "Please select... Yes No Do not know" at bounding box center [340, 245] width 485 height 37
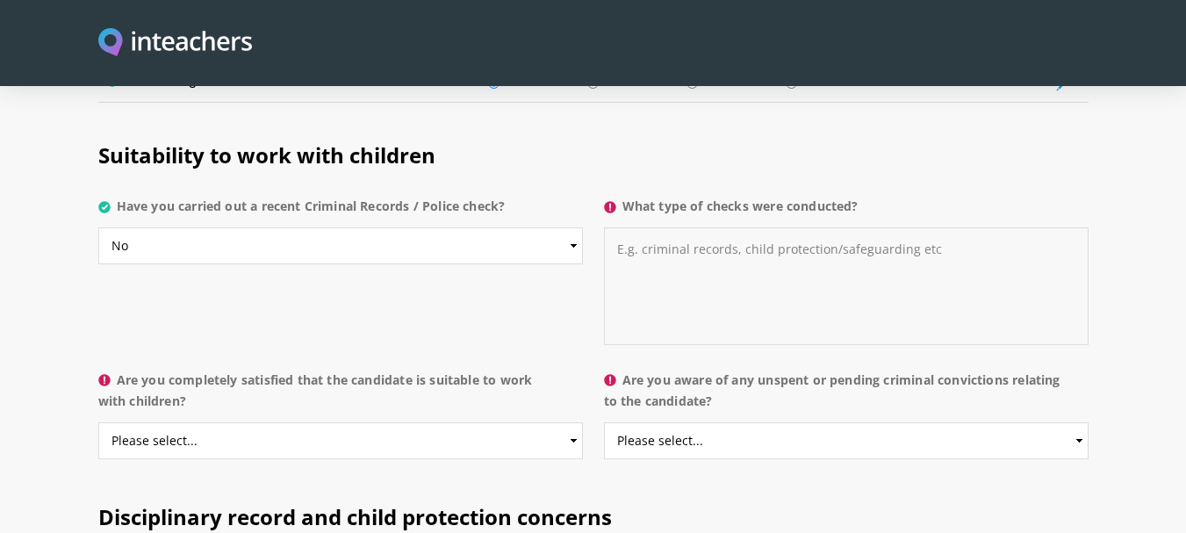
click at [694, 227] on textarea "What type of checks were conducted?" at bounding box center [846, 286] width 485 height 118
type textarea "Not applicable"
click at [461, 220] on p "Have you carried out a recent Criminal Records / Police check? Please select...…" at bounding box center [345, 235] width 495 height 93
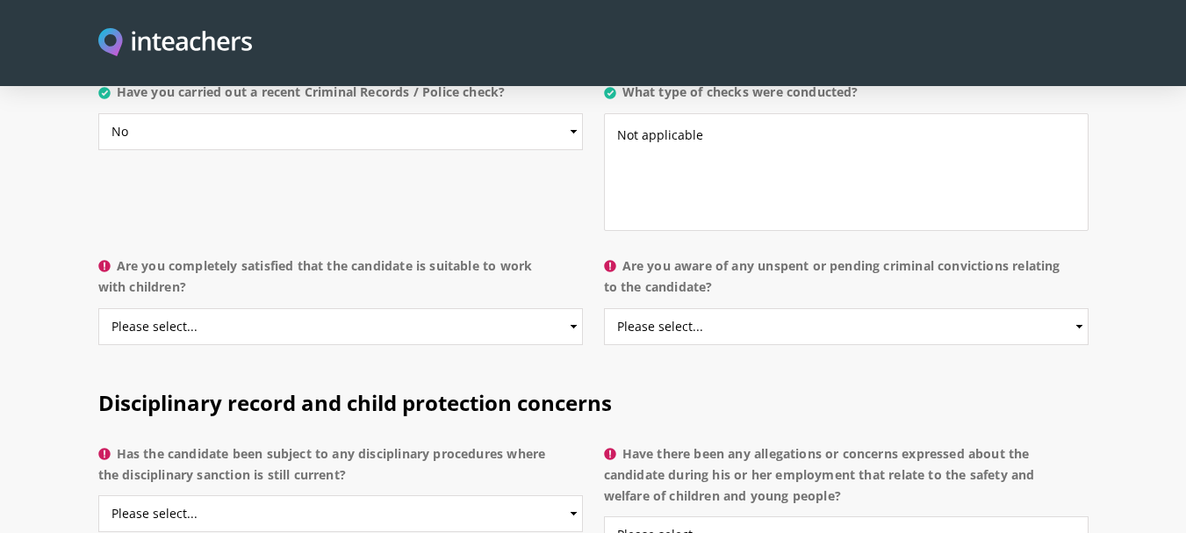
scroll to position [3575, 0]
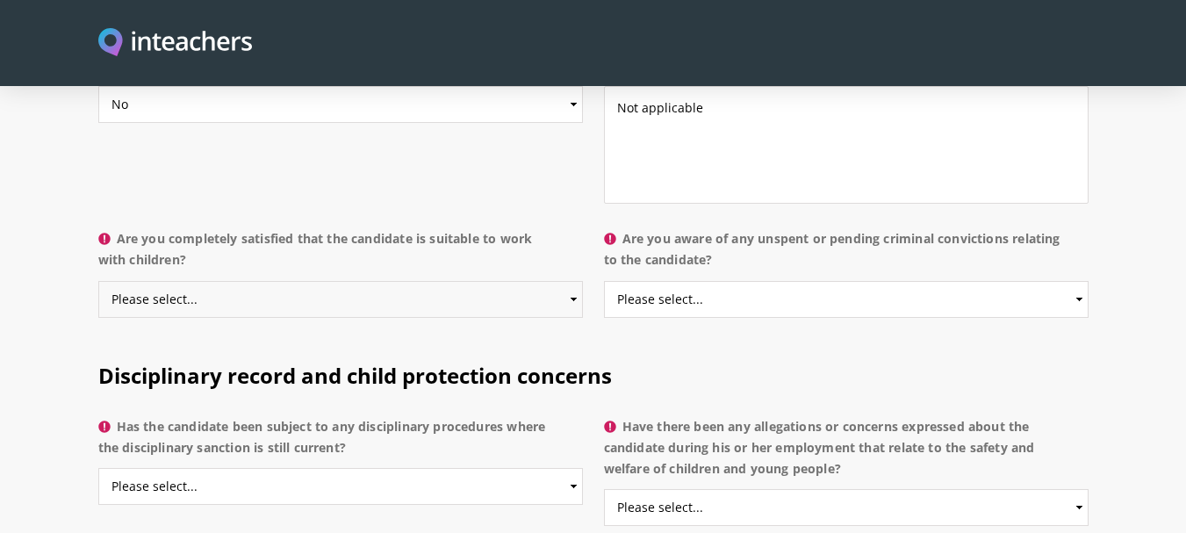
click at [575, 281] on select "Please select... Yes No Do not know" at bounding box center [340, 299] width 485 height 37
select select "Yes"
click at [98, 281] on select "Please select... Yes No Do not know" at bounding box center [340, 299] width 485 height 37
click at [1078, 281] on select "Please select... Yes No Do not know" at bounding box center [846, 299] width 485 height 37
click at [636, 228] on label "Are you aware of any unspent or pending criminal convictions relating to the ca…" at bounding box center [846, 254] width 485 height 53
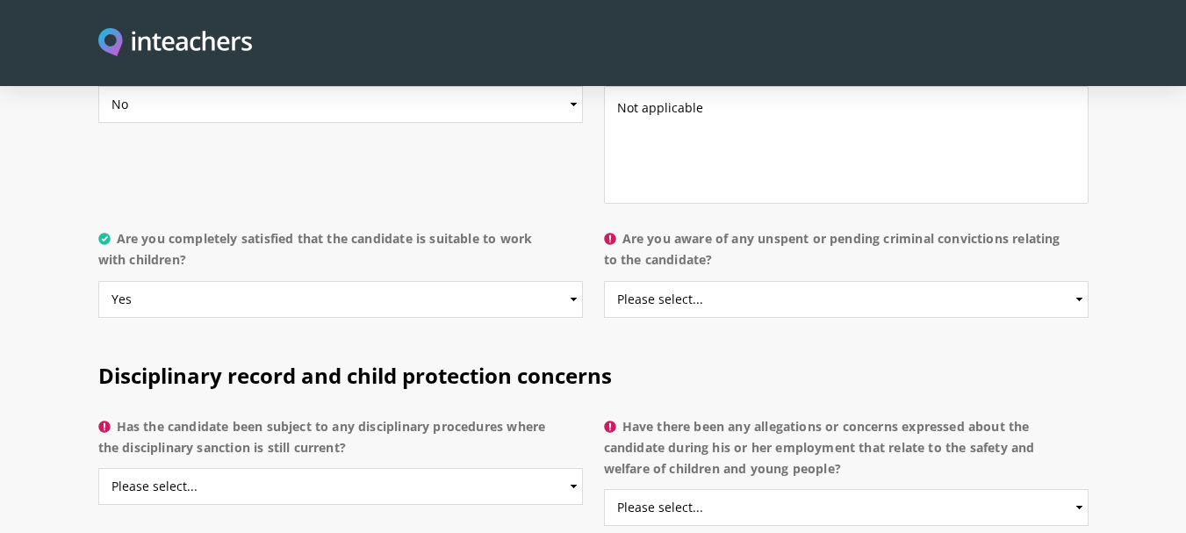
click at [636, 281] on select "Please select... Yes No Do not know" at bounding box center [846, 299] width 485 height 37
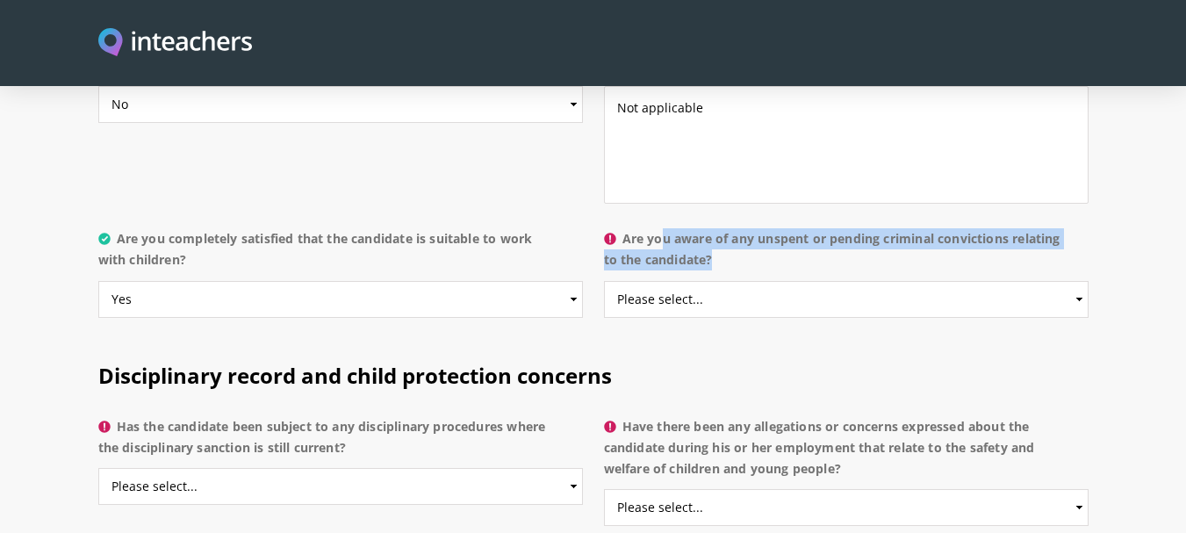
drag, startPoint x: 626, startPoint y: 185, endPoint x: 781, endPoint y: 231, distance: 162.0
click at [781, 231] on p "Are you aware of any unspent or pending criminal convictions relating to the ca…" at bounding box center [846, 278] width 485 height 114
copy label "Are you aware of any unspent or pending criminal convictions relating to the ca…"
click at [1003, 281] on select "Please select... Yes No Do not know" at bounding box center [846, 299] width 485 height 37
select select "No"
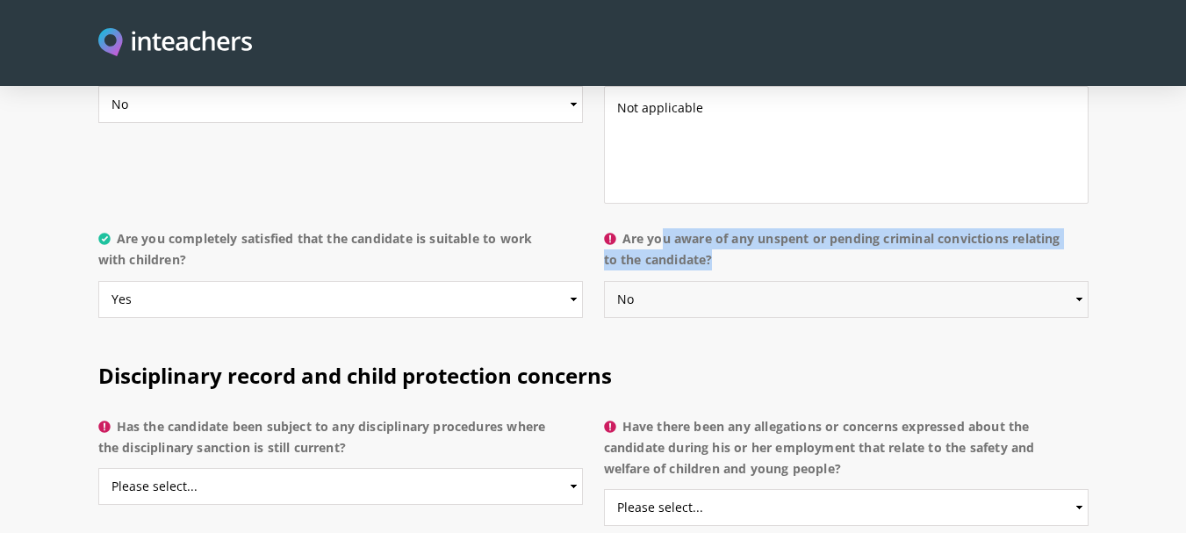
click at [604, 281] on select "Please select... Yes No Do not know" at bounding box center [846, 299] width 485 height 37
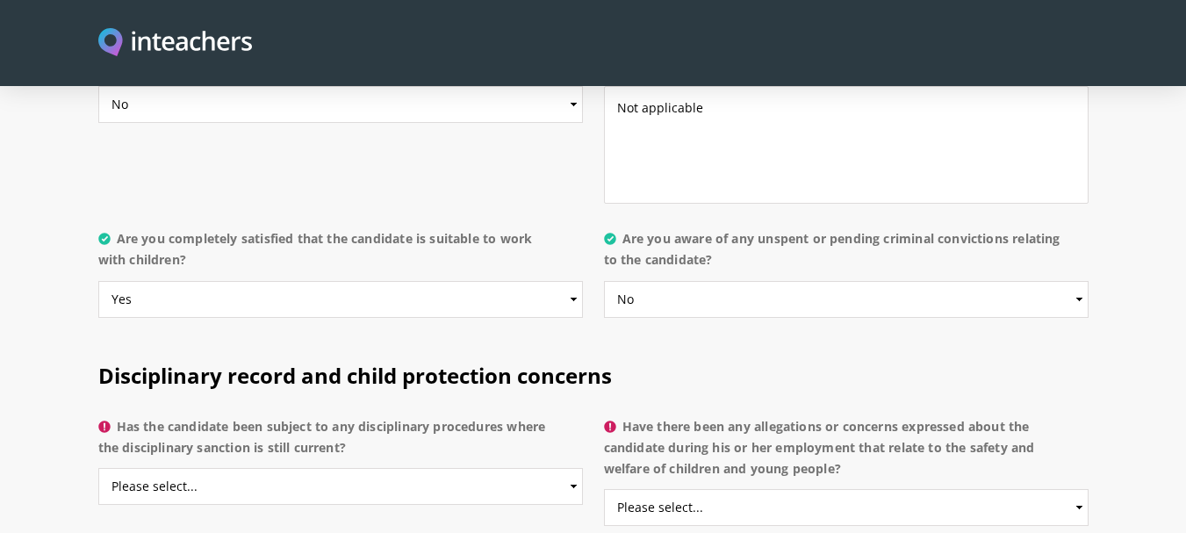
click at [241, 228] on label "Are you completely satisfied that the candidate is suitable to work with childr…" at bounding box center [340, 254] width 485 height 53
click at [241, 281] on select "Please select... Yes No Do not know" at bounding box center [340, 299] width 485 height 37
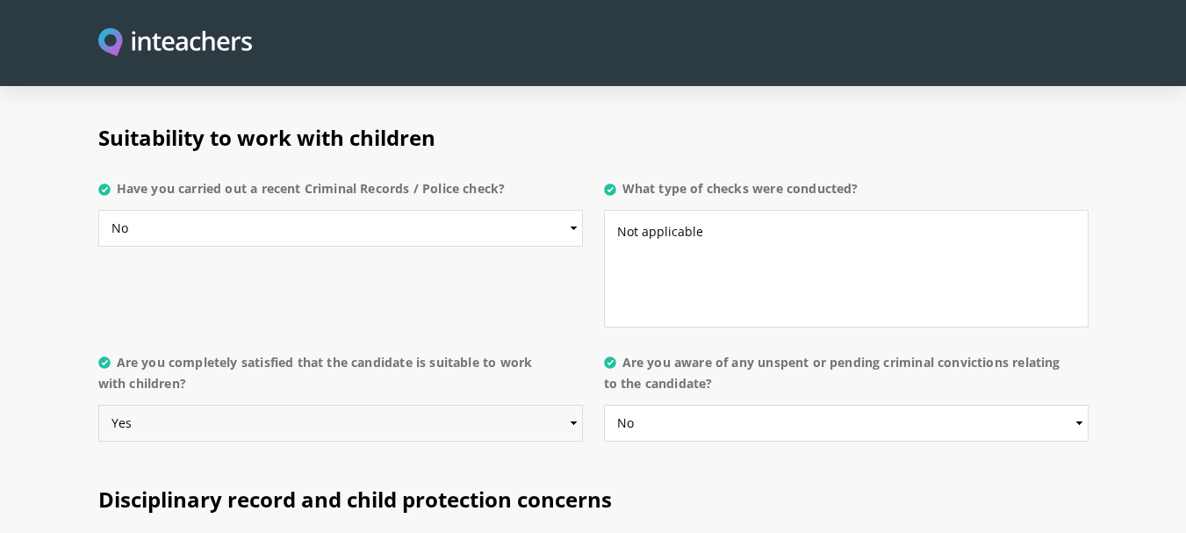
scroll to position [3424, 0]
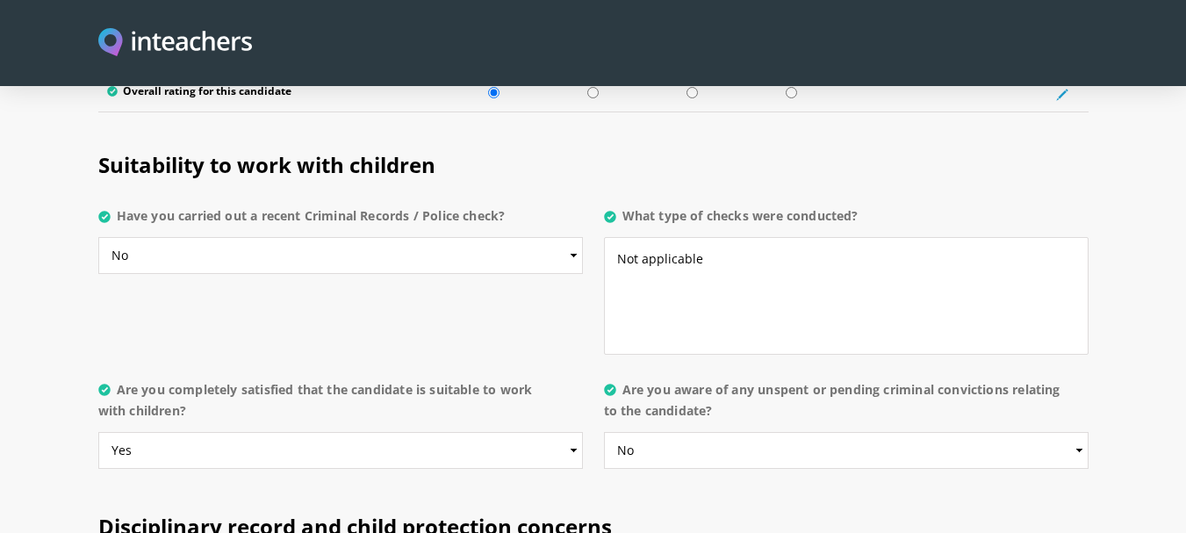
drag, startPoint x: 119, startPoint y: 164, endPoint x: 517, endPoint y: 177, distance: 398.0
click at [517, 205] on label "Have you carried out a recent Criminal Records / Police check?" at bounding box center [340, 221] width 485 height 32
copy label "Have you carried out a recent Criminal Records / Police check?"
click at [368, 237] on select "Please select... Yes No Do not know" at bounding box center [340, 255] width 485 height 37
click at [98, 237] on select "Please select... Yes No Do not know" at bounding box center [340, 255] width 485 height 37
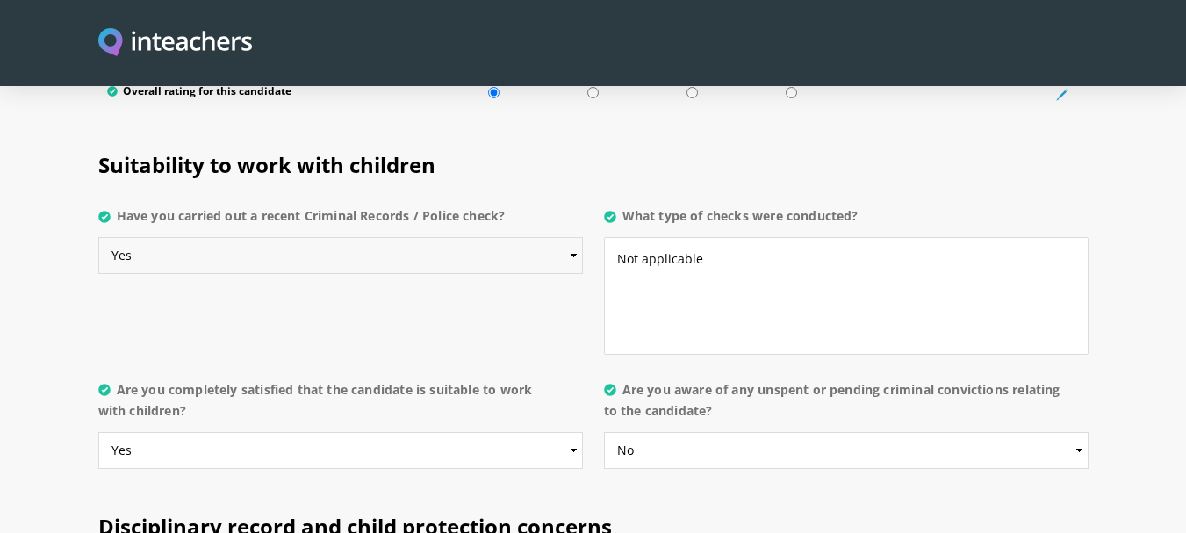
click at [572, 237] on select "Please select... Yes No Do not know" at bounding box center [340, 255] width 485 height 37
select select "Do not know"
click at [98, 237] on select "Please select... Yes No Do not know" at bounding box center [340, 255] width 485 height 37
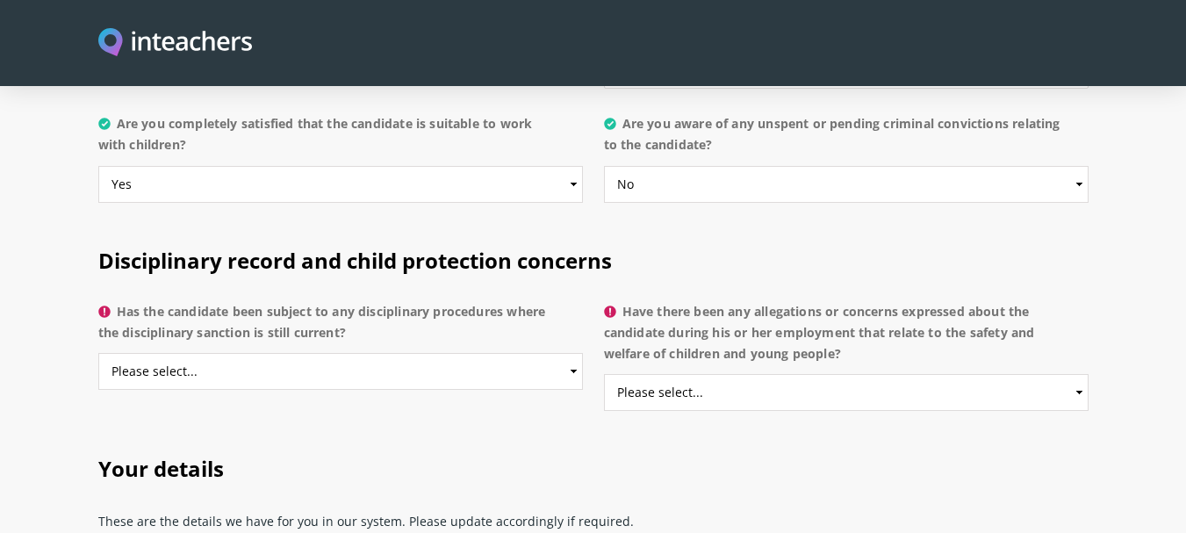
scroll to position [3708, 0]
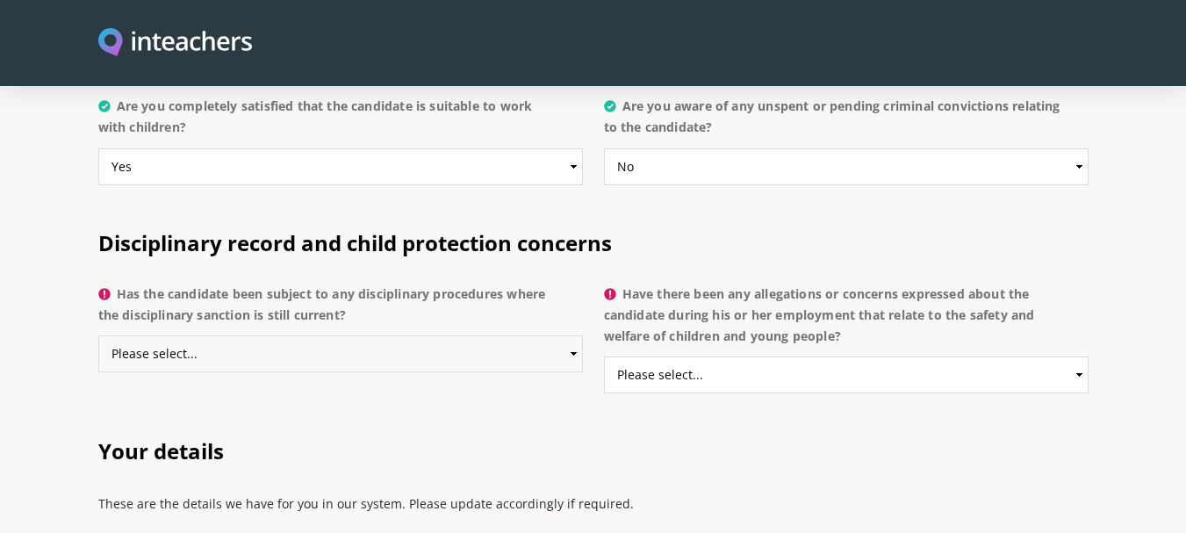
click at [577, 335] on select "Please select... Yes No Do not know" at bounding box center [340, 353] width 485 height 37
select select "No"
click at [98, 335] on select "Please select... Yes No Do not know" at bounding box center [340, 353] width 485 height 37
drag, startPoint x: 119, startPoint y: 242, endPoint x: 394, endPoint y: 270, distance: 276.2
click at [394, 284] on label "Has the candidate been subject to any disciplinary procedures where the discipl…" at bounding box center [340, 310] width 485 height 53
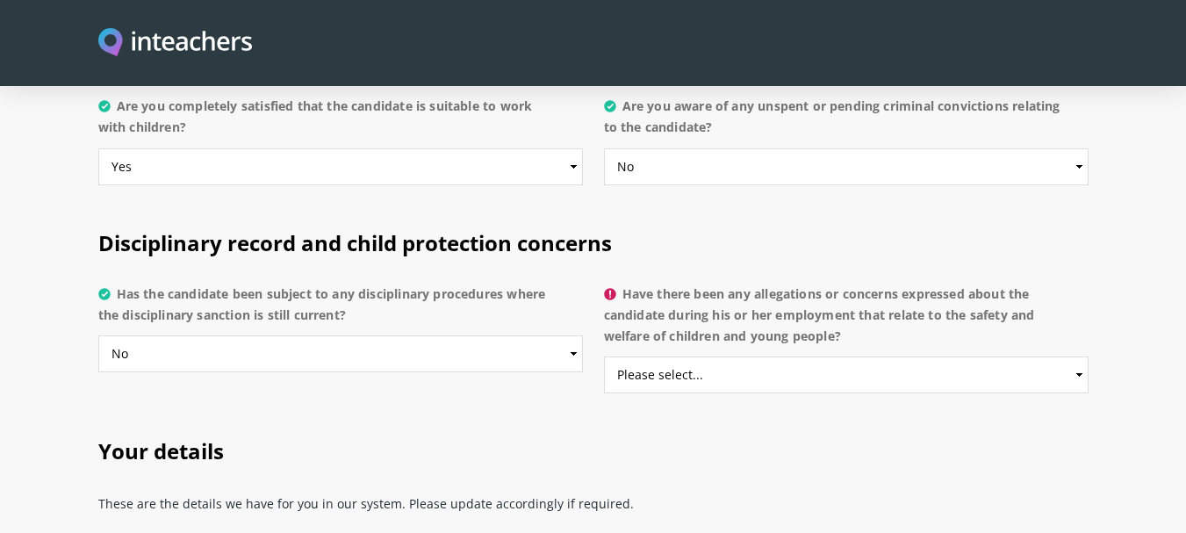
copy label "Has the candidate been subject to any disciplinary procedures where the discipl…"
drag, startPoint x: 626, startPoint y: 243, endPoint x: 851, endPoint y: 294, distance: 230.5
click at [851, 294] on label "Have there been any allegations or concerns expressed about the candidate durin…" at bounding box center [846, 321] width 485 height 74
copy label "Have there been any allegations or concerns expressed about the candidate durin…"
click at [1073, 356] on select "Please select... Yes No Do not know" at bounding box center [846, 374] width 485 height 37
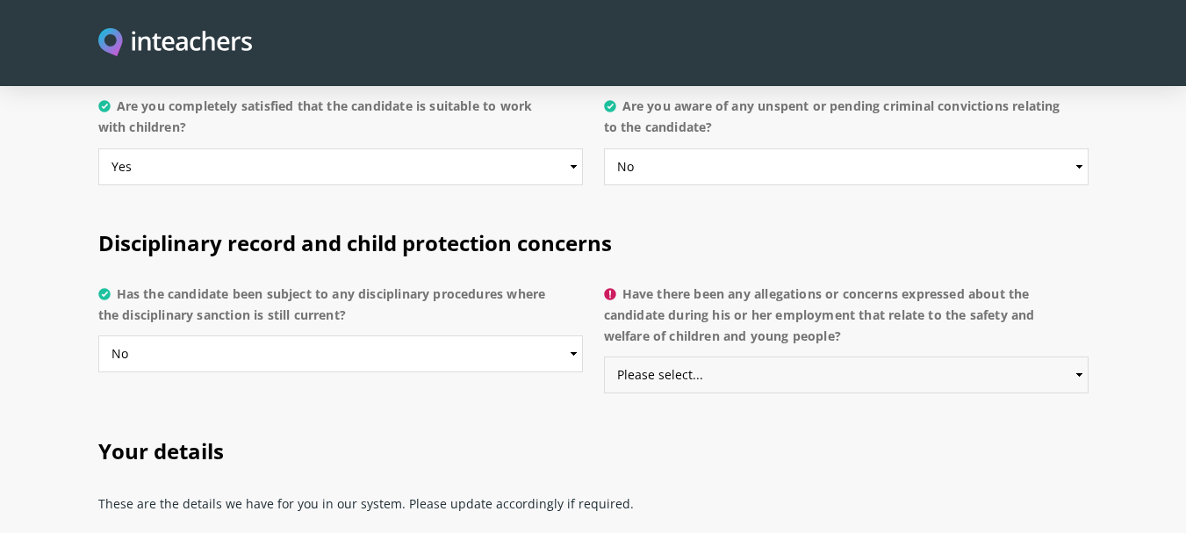
select select "No"
click at [604, 356] on select "Please select... Yes No Do not know" at bounding box center [846, 374] width 485 height 37
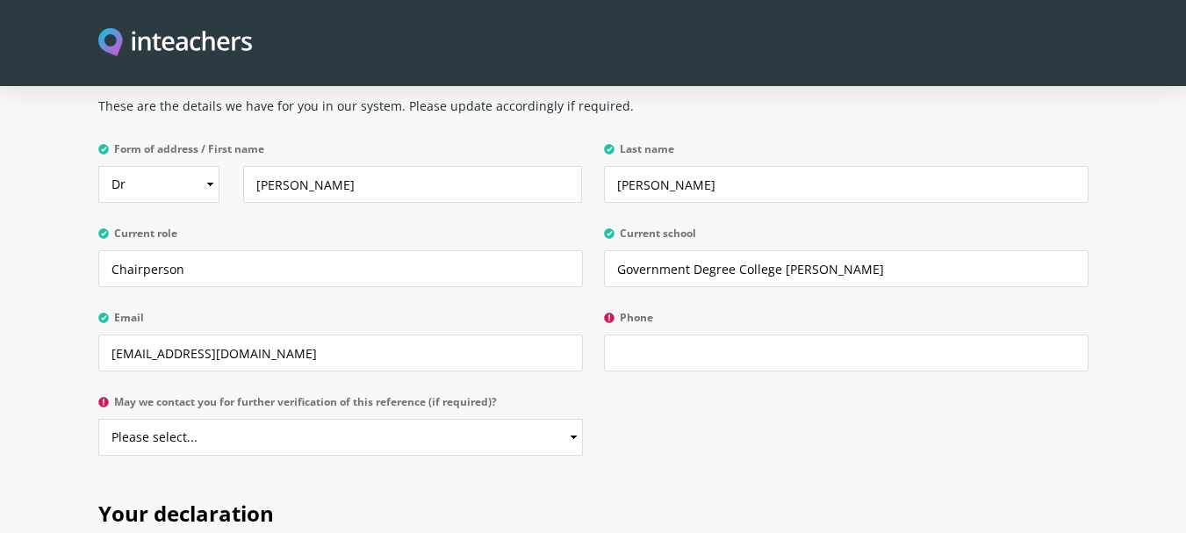
scroll to position [4114, 0]
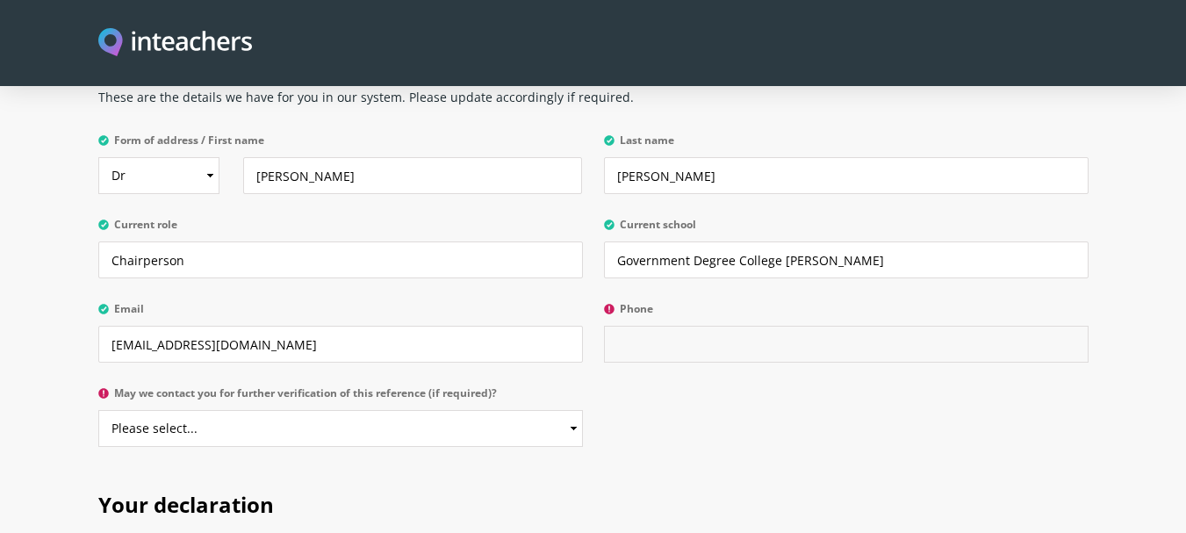
click at [640, 326] on input "Phone" at bounding box center [846, 344] width 485 height 37
type input "+923335339075"
click at [699, 371] on div "Your details These are the details we have for you in our system. Please update…" at bounding box center [593, 234] width 1011 height 460
click at [444, 410] on select "Please select... Yes No" at bounding box center [340, 428] width 485 height 37
select select "Yes"
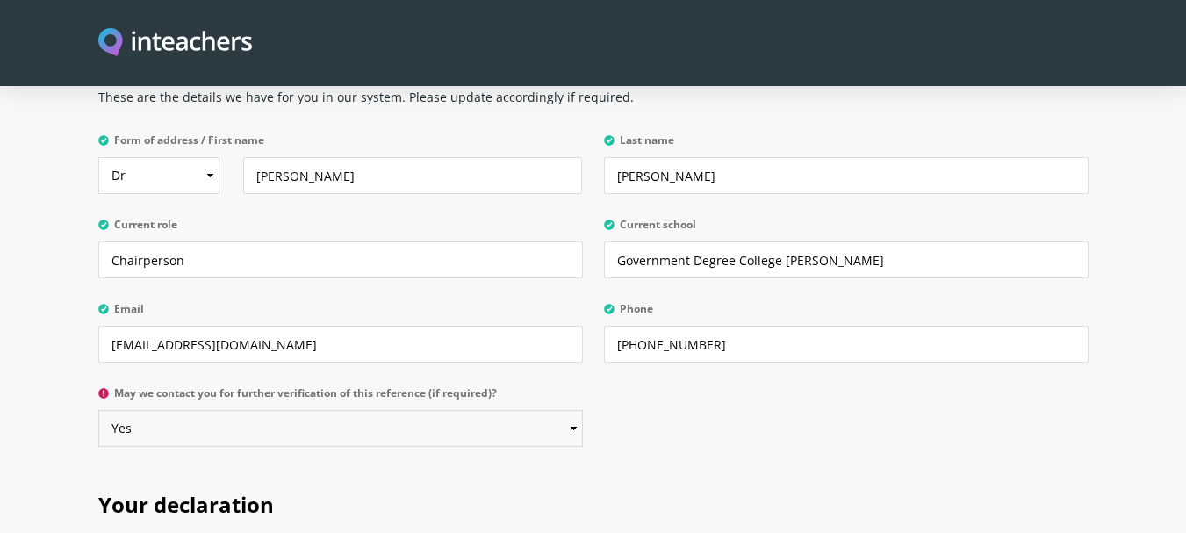
click at [98, 410] on select "Please select... Yes No" at bounding box center [340, 428] width 485 height 37
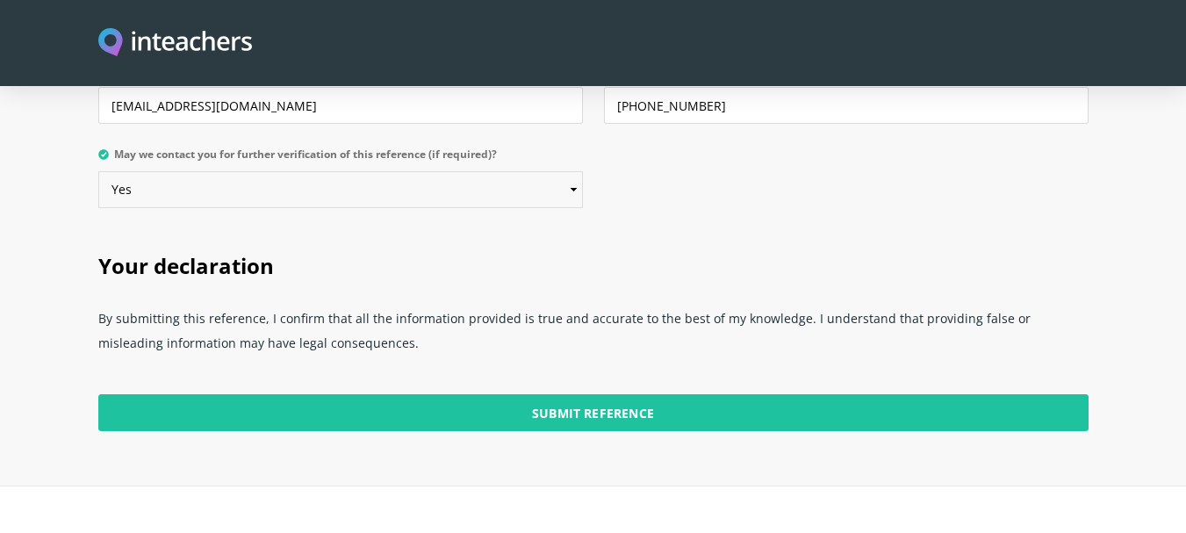
scroll to position [4415, 0]
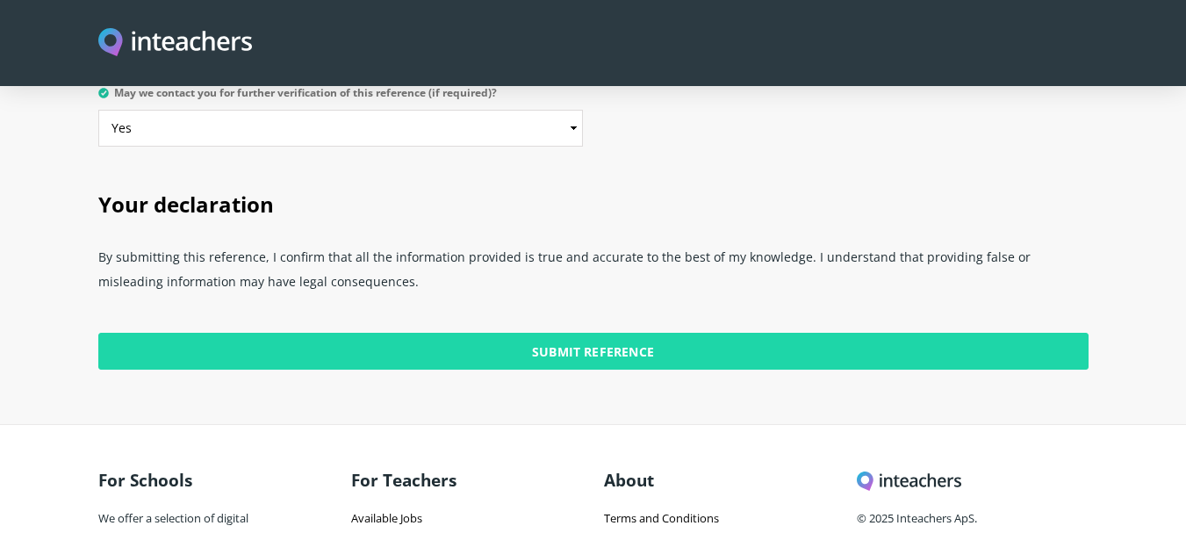
click at [630, 333] on input "Submit Reference" at bounding box center [593, 351] width 990 height 37
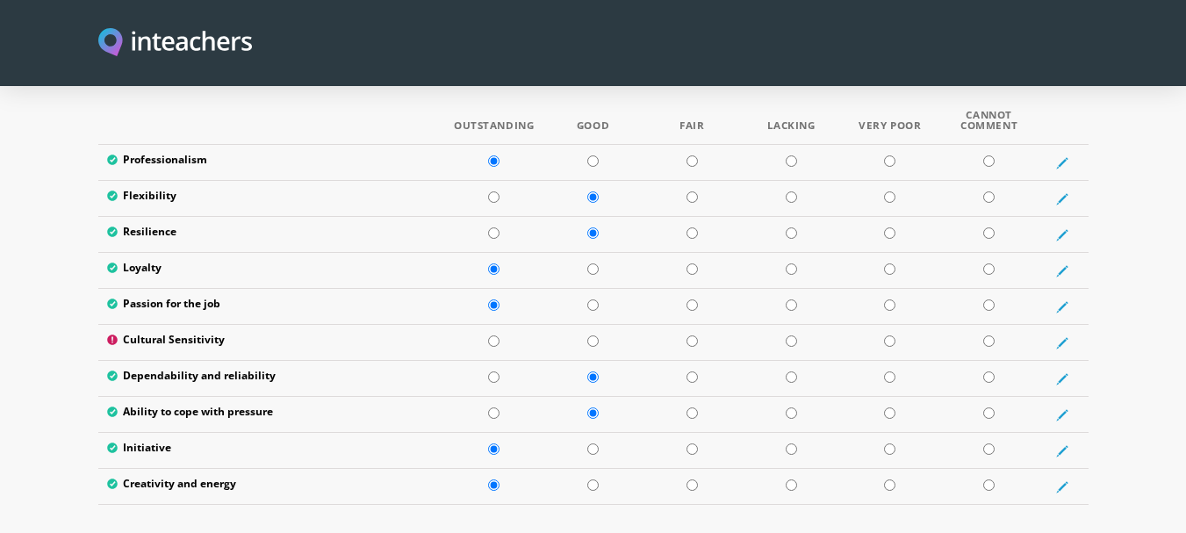
scroll to position [2921, 0]
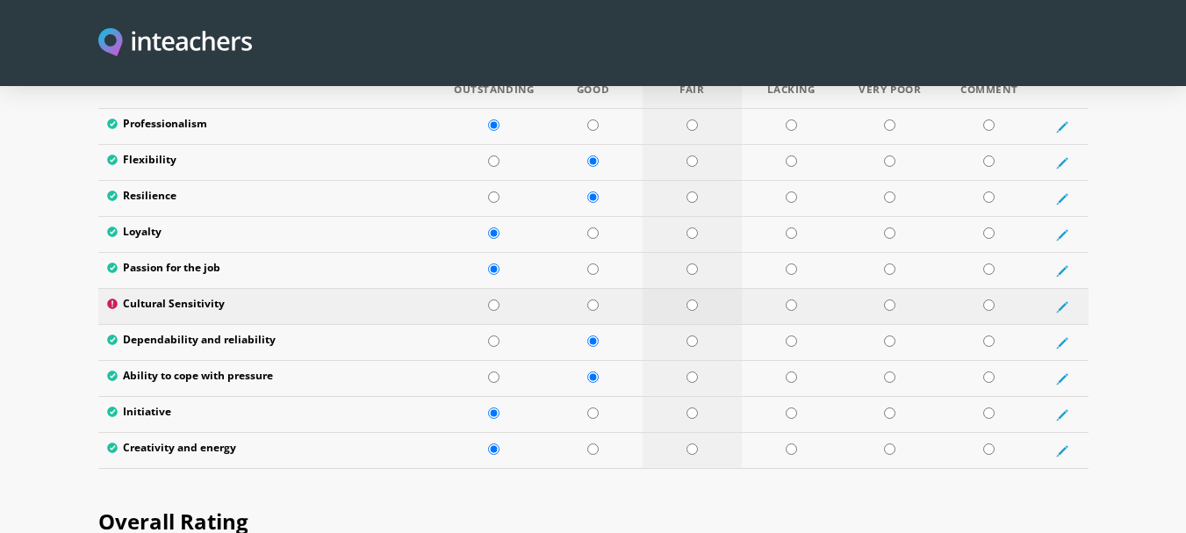
click at [689, 299] on input "radio" at bounding box center [692, 304] width 11 height 11
radio input "true"
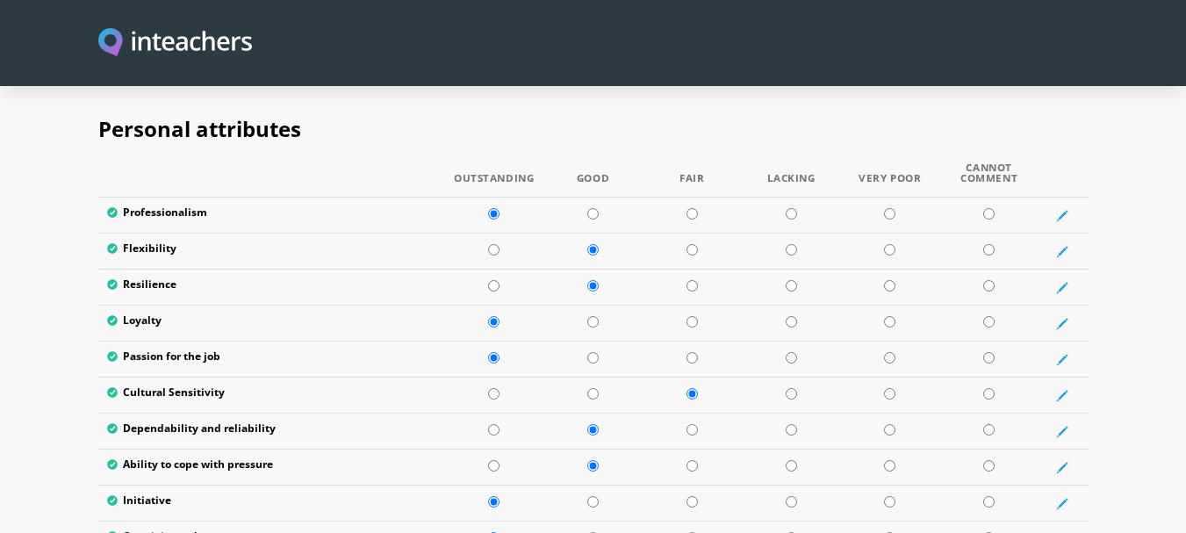
scroll to position [2912, 0]
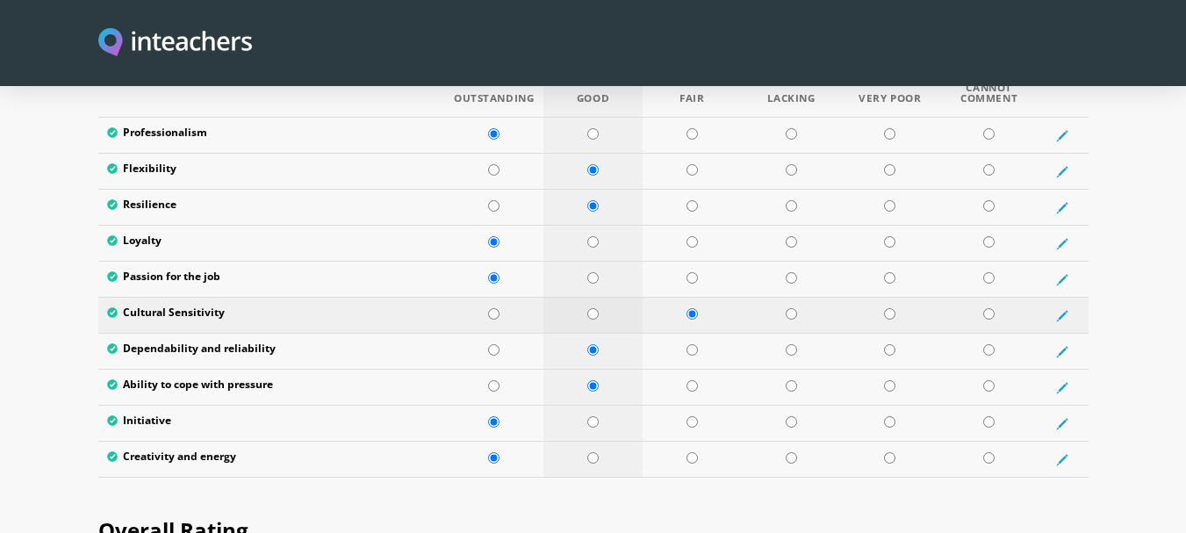
click at [594, 308] on input "radio" at bounding box center [592, 313] width 11 height 11
radio input "true"
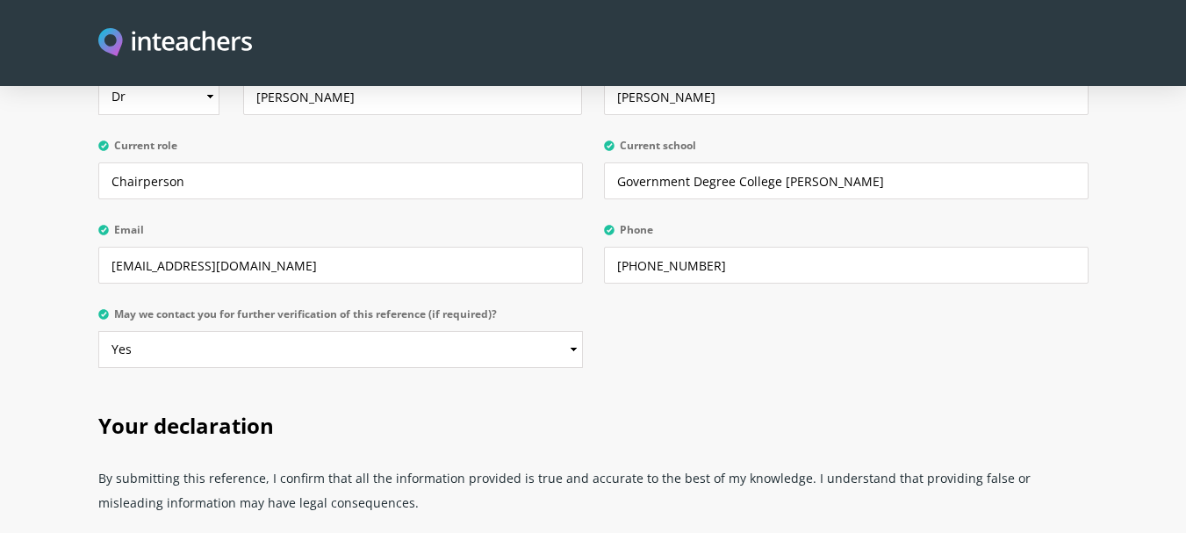
scroll to position [4518, 0]
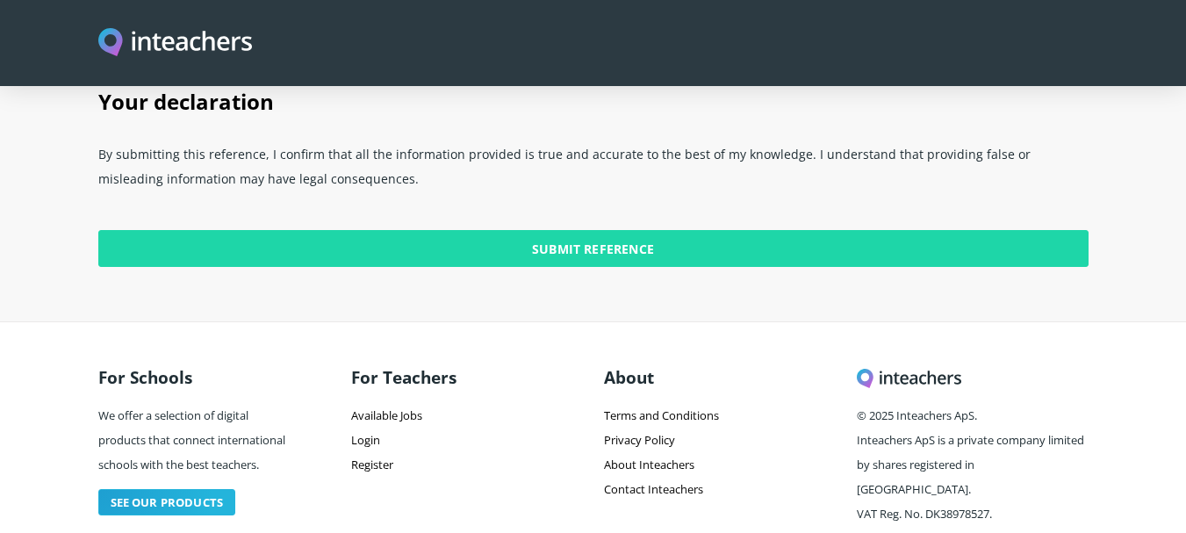
click at [572, 230] on input "Submit Reference" at bounding box center [593, 248] width 990 height 37
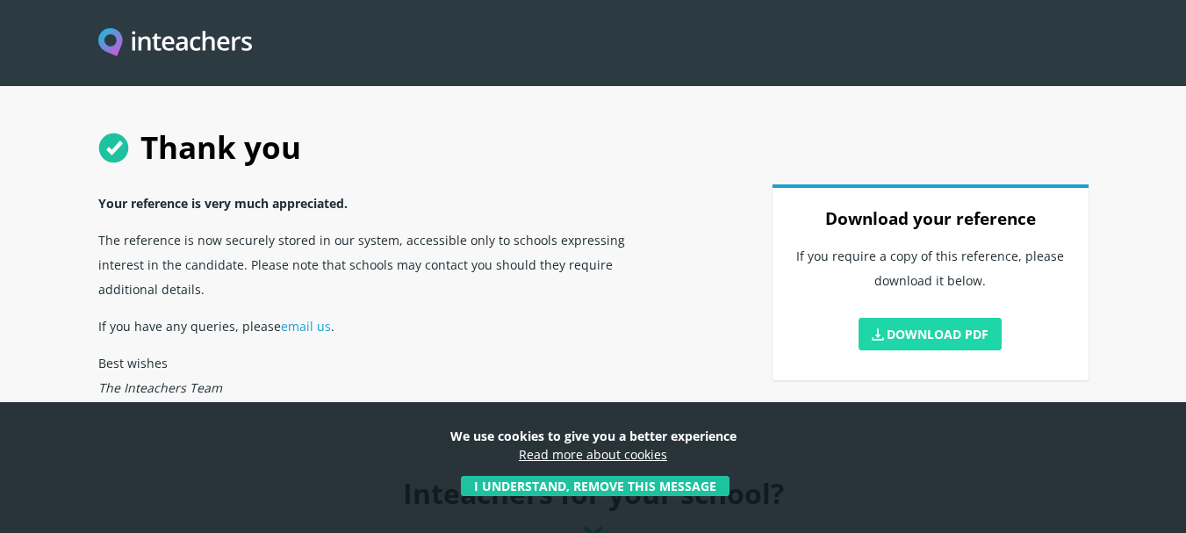
click at [934, 332] on link "Download PDF" at bounding box center [931, 334] width 144 height 32
